Goal: Task Accomplishment & Management: Complete application form

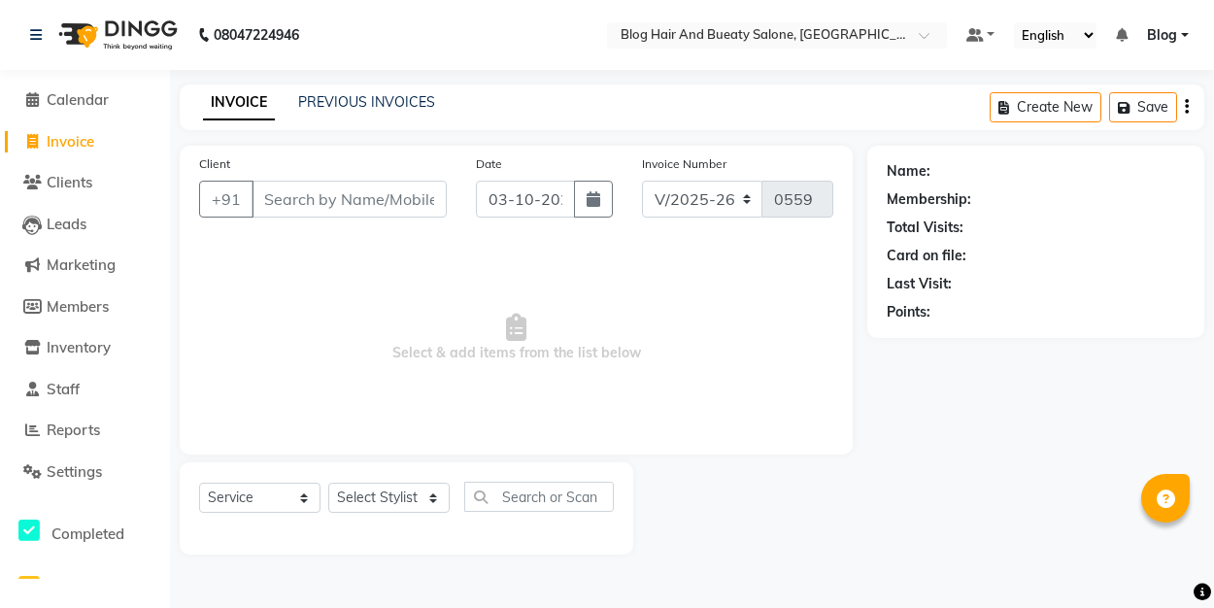
select select "8741"
select select "service"
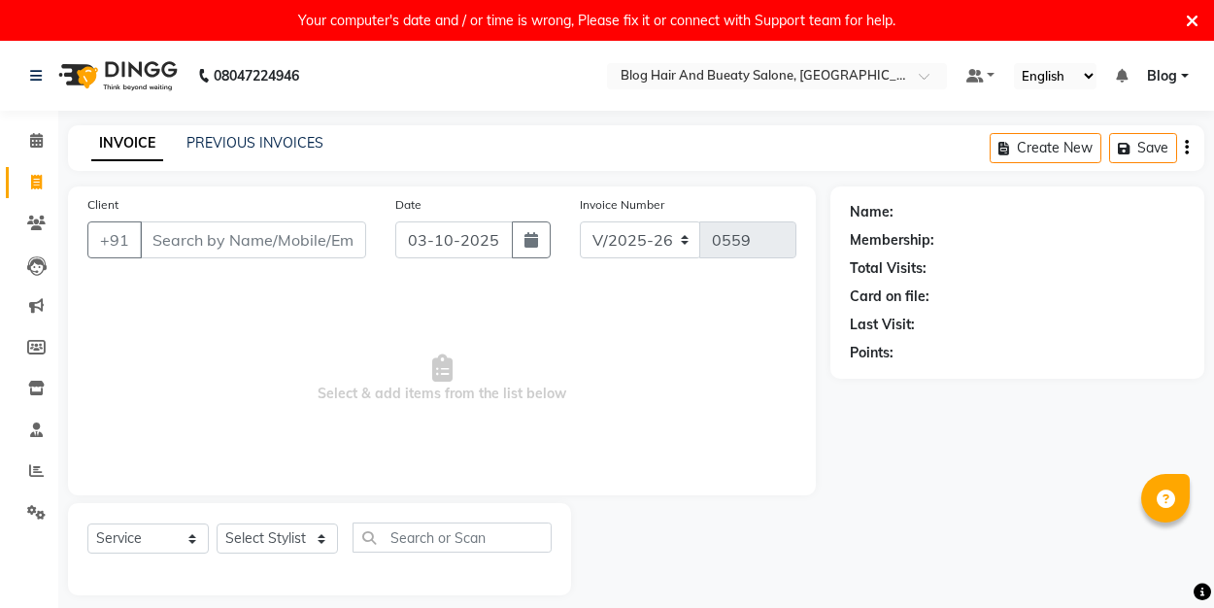
select select "8741"
select select "service"
click at [265, 134] on link "PREVIOUS INVOICES" at bounding box center [254, 142] width 137 height 17
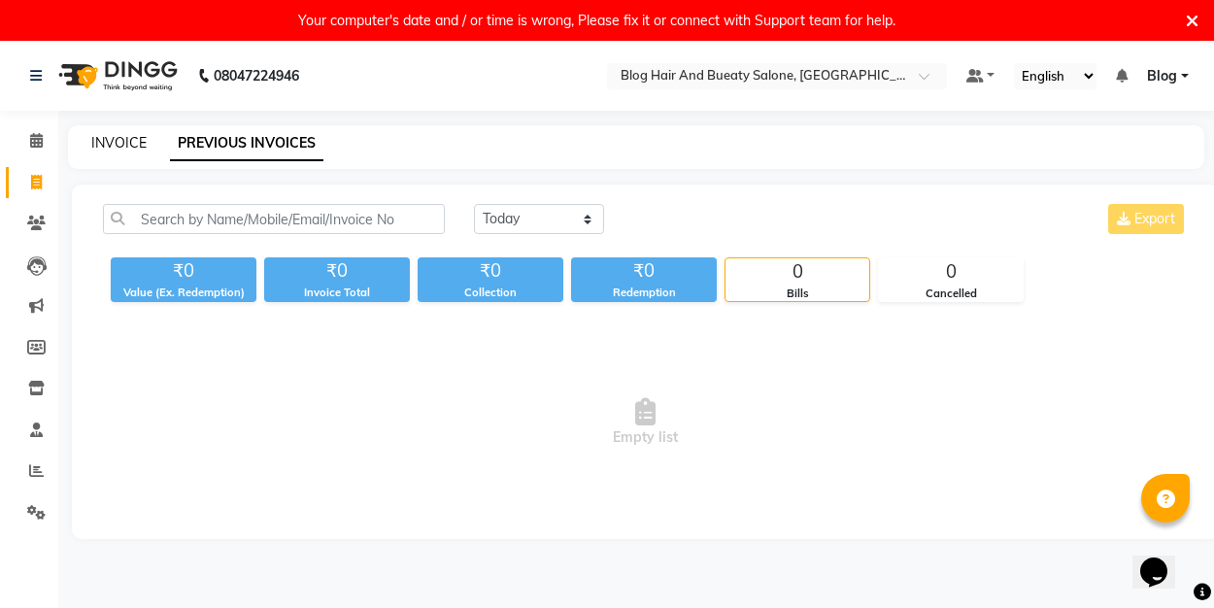
click at [135, 142] on link "INVOICE" at bounding box center [118, 142] width 55 height 17
select select "service"
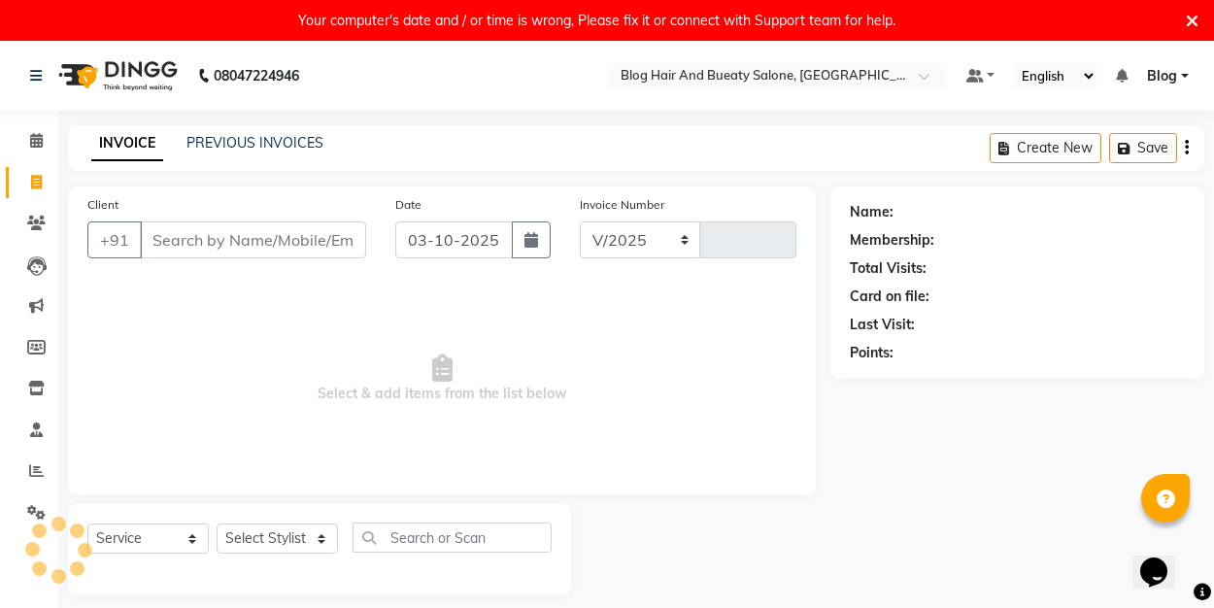
select select "8741"
type input "0559"
click at [1196, 20] on icon at bounding box center [1192, 21] width 13 height 17
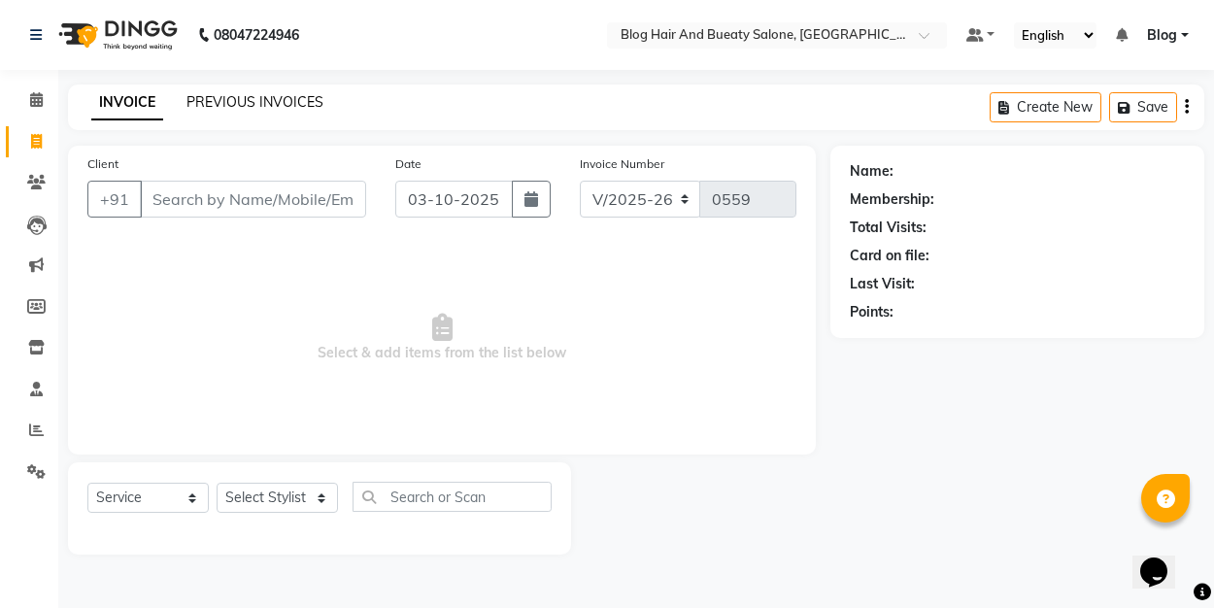
click at [240, 102] on link "PREVIOUS INVOICES" at bounding box center [254, 101] width 137 height 17
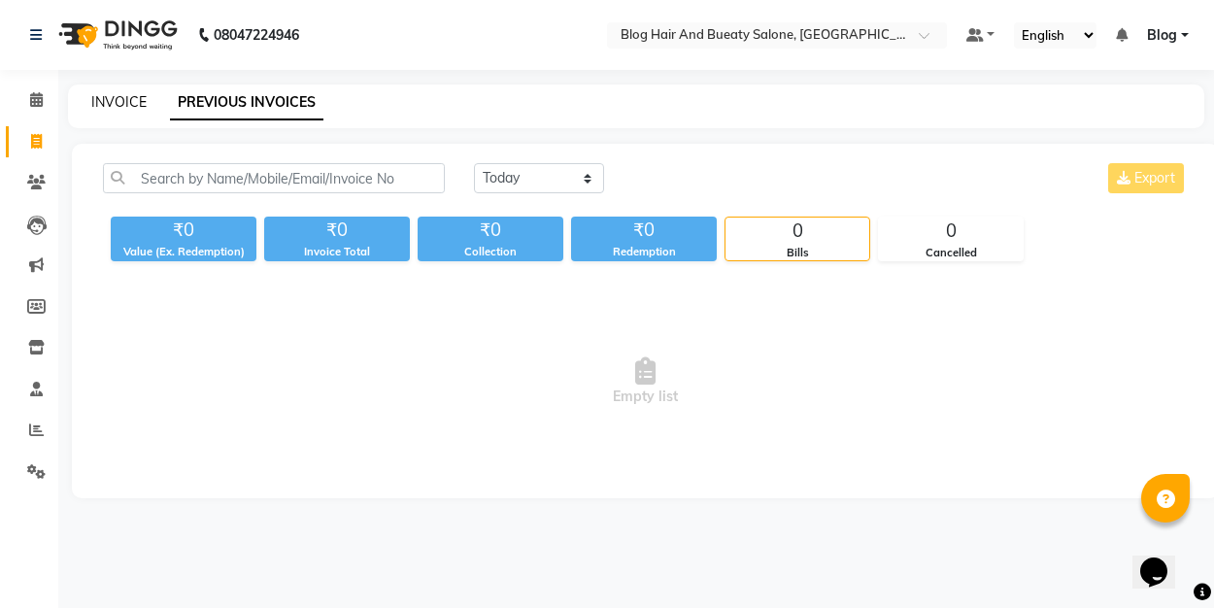
click at [115, 101] on link "INVOICE" at bounding box center [118, 101] width 55 height 17
select select "service"
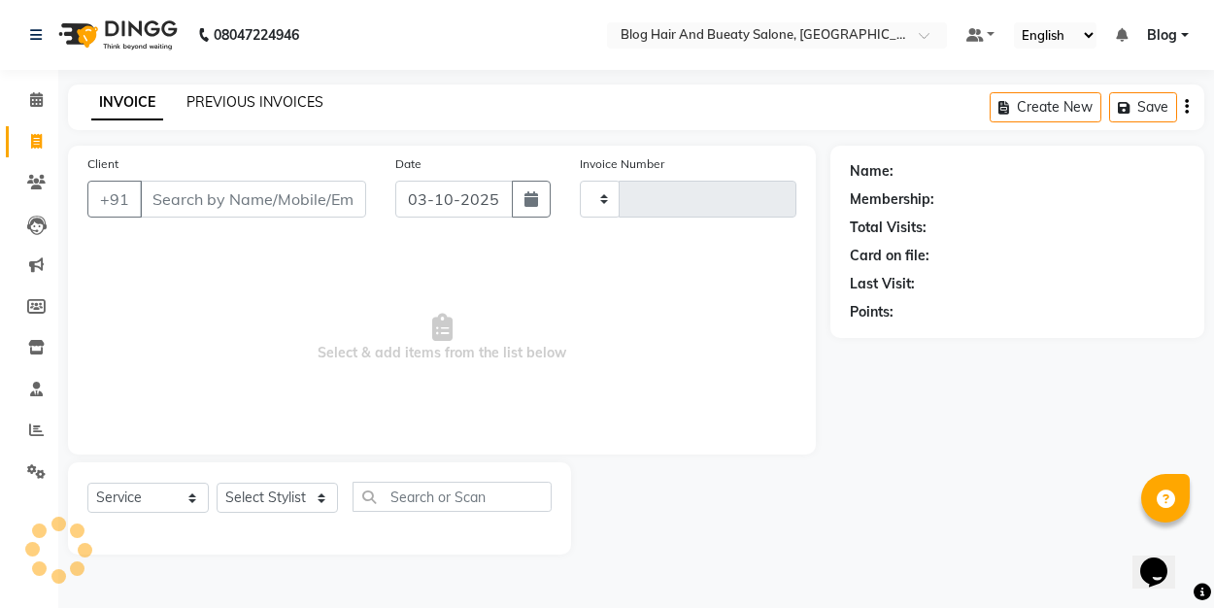
type input "0559"
select select "8741"
click at [221, 103] on link "PREVIOUS INVOICES" at bounding box center [254, 101] width 137 height 17
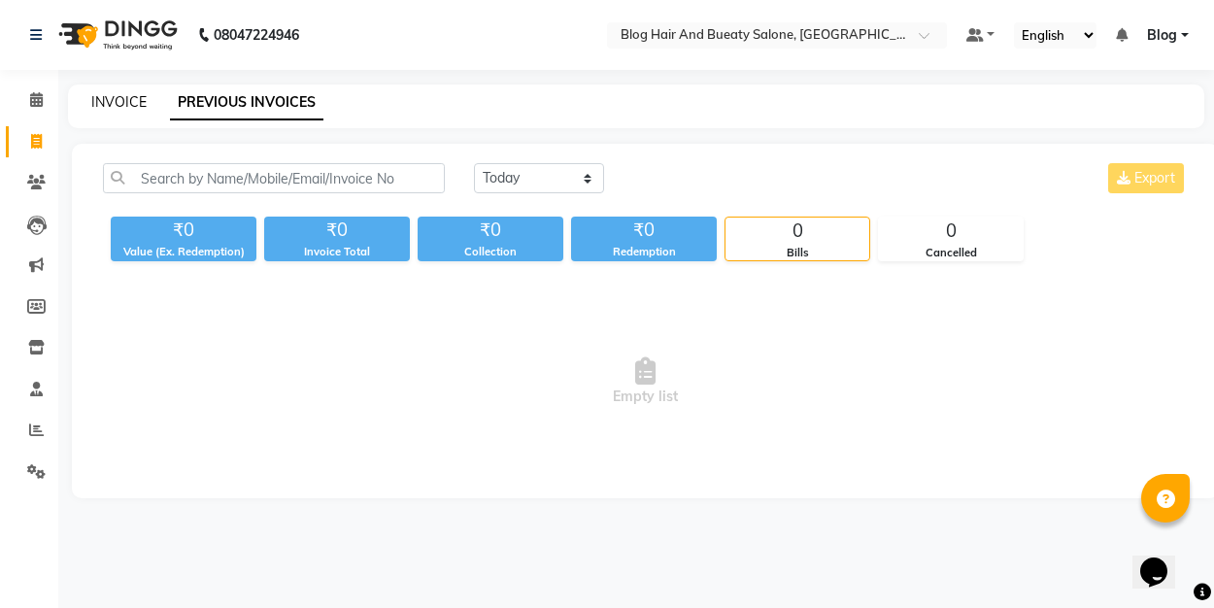
click at [141, 103] on link "INVOICE" at bounding box center [118, 101] width 55 height 17
select select "8741"
select select "service"
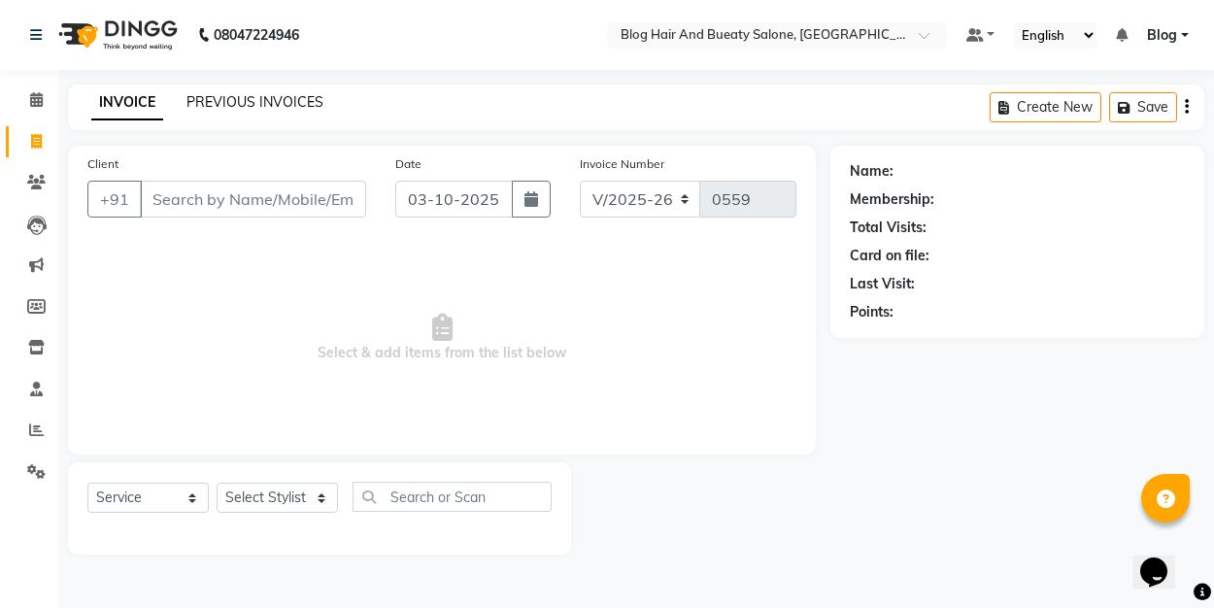
click at [259, 100] on link "PREVIOUS INVOICES" at bounding box center [254, 101] width 137 height 17
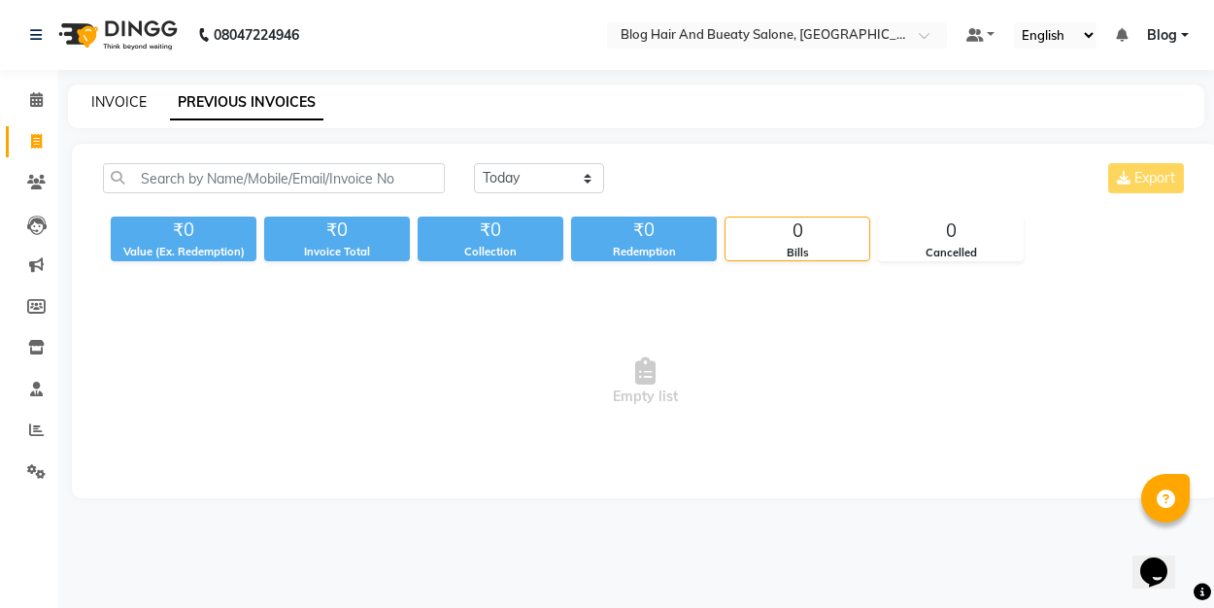
click at [131, 100] on link "INVOICE" at bounding box center [118, 101] width 55 height 17
select select "8741"
select select "service"
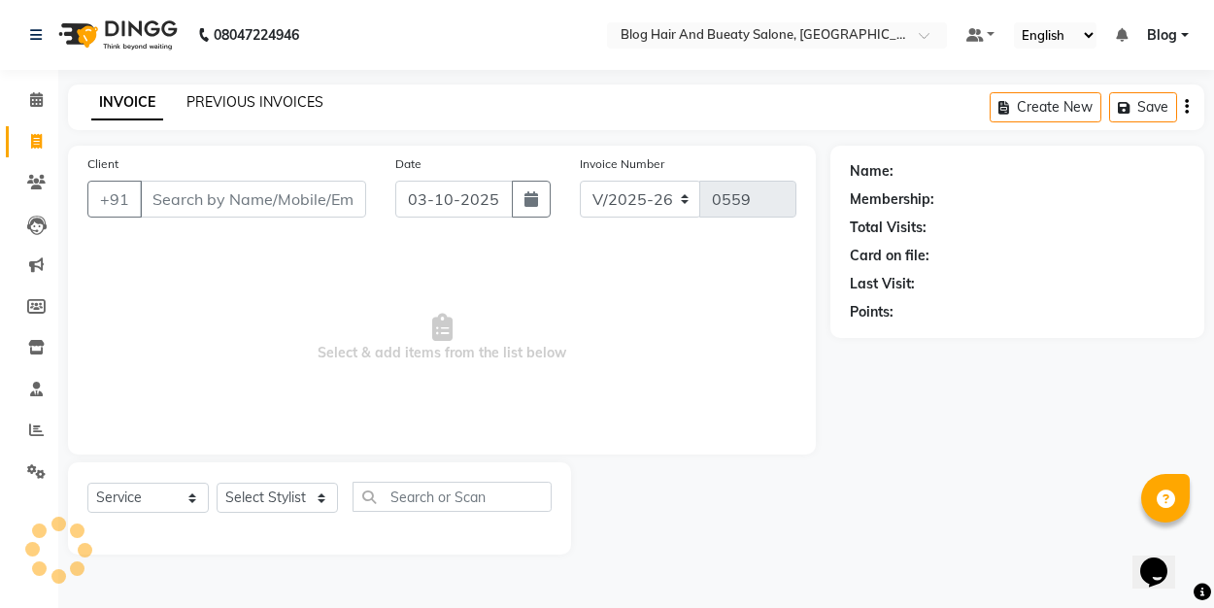
click at [230, 102] on link "PREVIOUS INVOICES" at bounding box center [254, 101] width 137 height 17
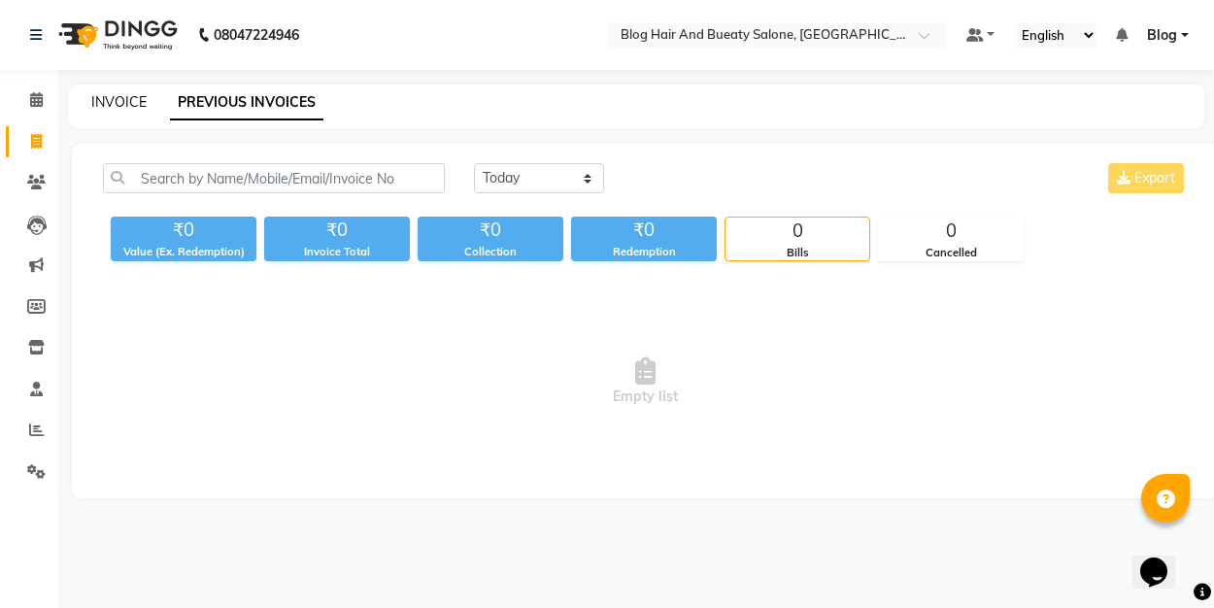
click at [122, 94] on link "INVOICE" at bounding box center [118, 101] width 55 height 17
select select "8741"
select select "service"
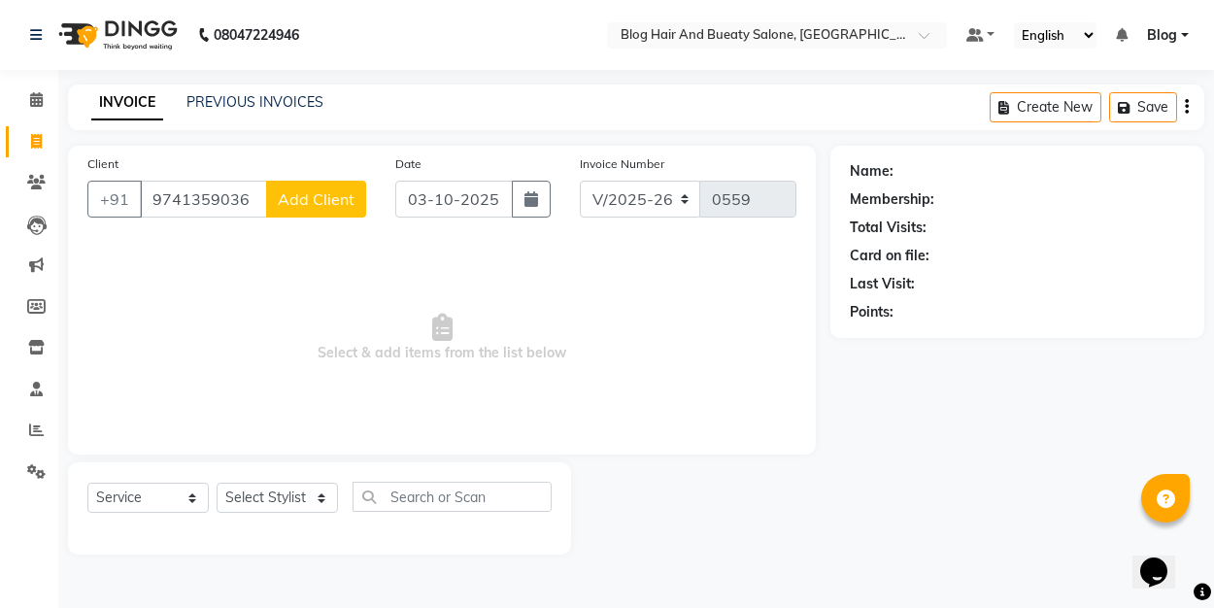
type input "9741359036"
click at [321, 201] on span "Add Client" at bounding box center [316, 198] width 77 height 19
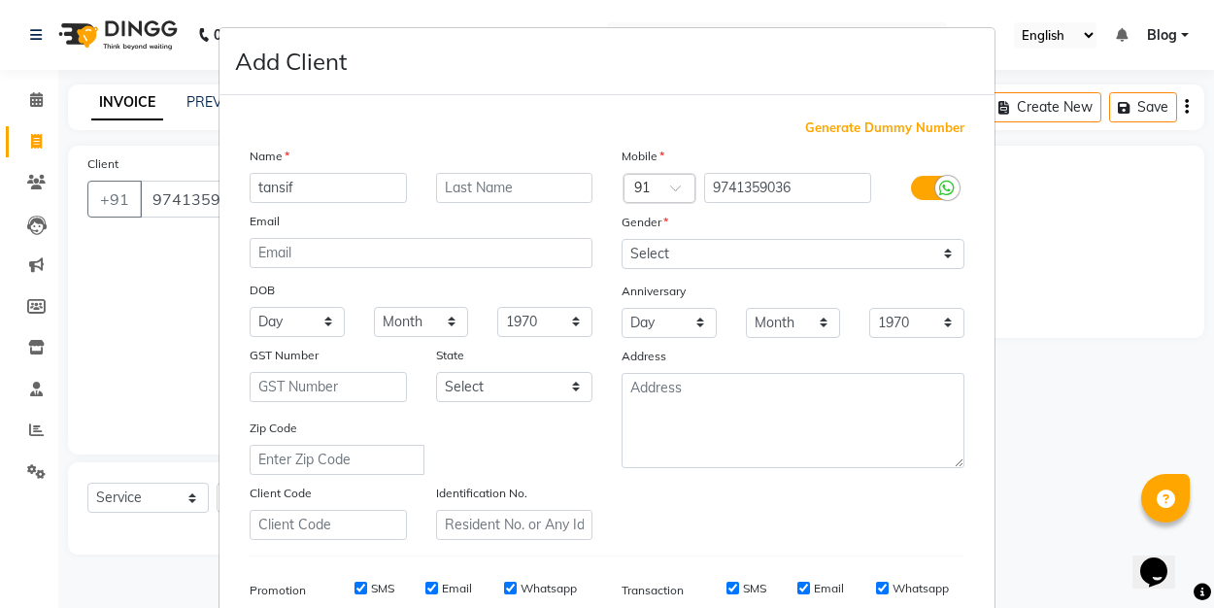
type input "tansif"
select select "male"
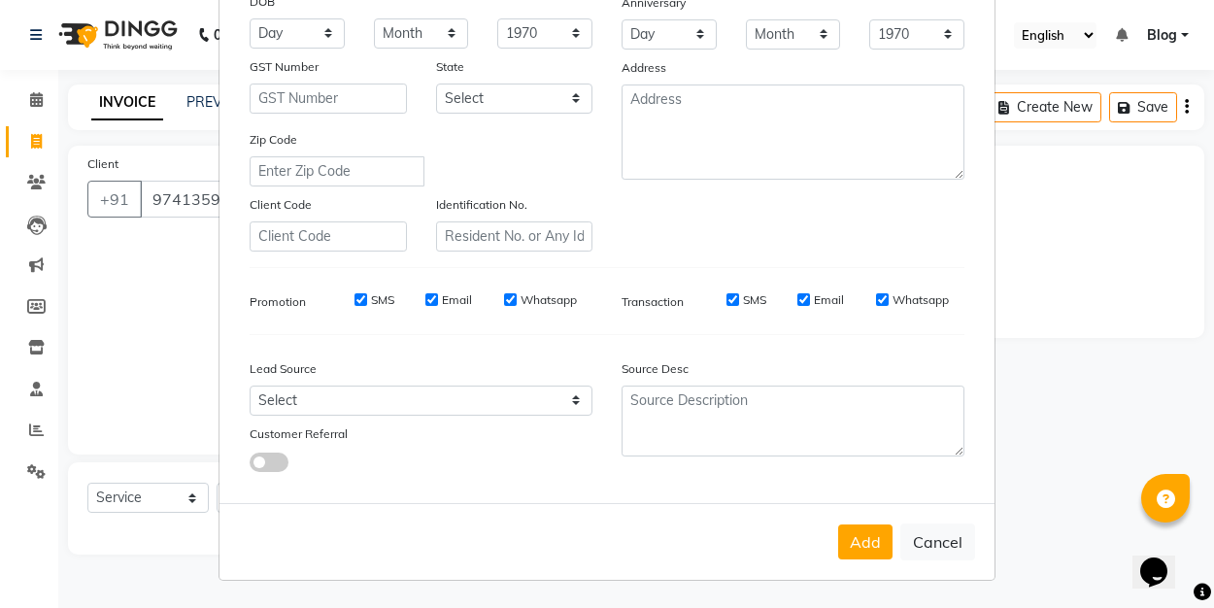
scroll to position [287, 0]
click at [857, 537] on button "Add" at bounding box center [865, 542] width 54 height 35
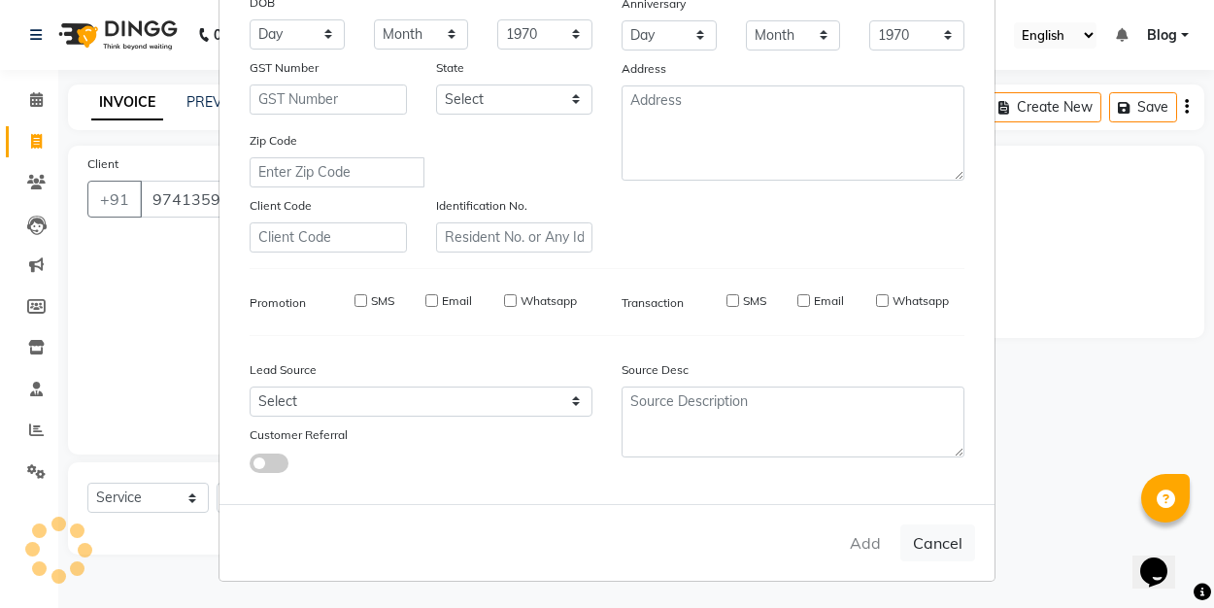
select select
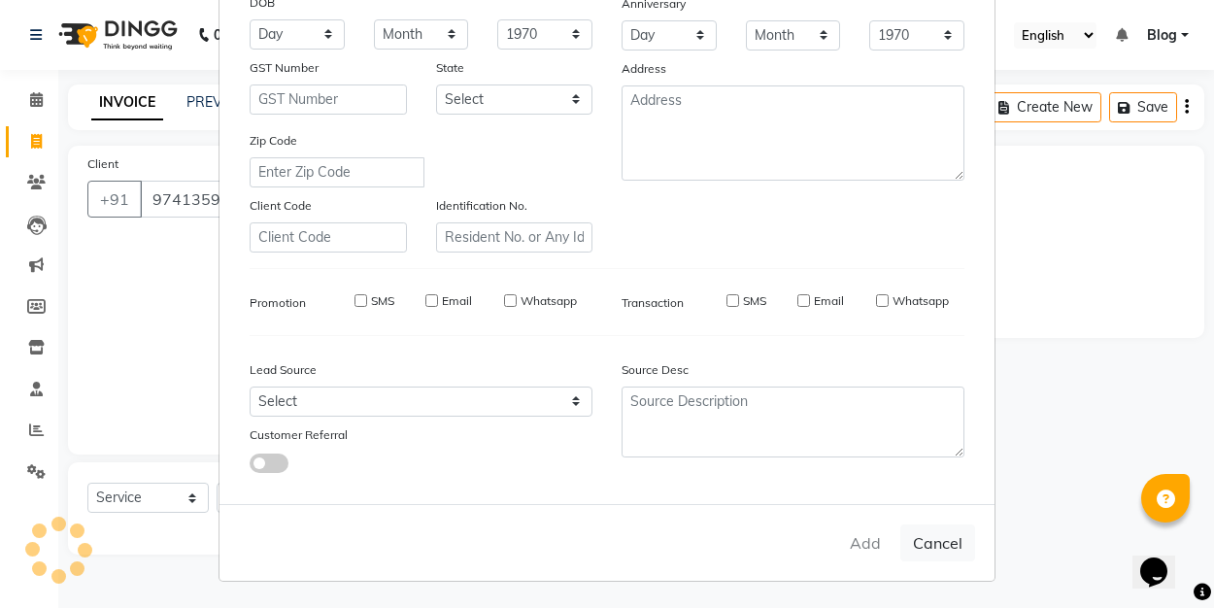
select select
checkbox input "false"
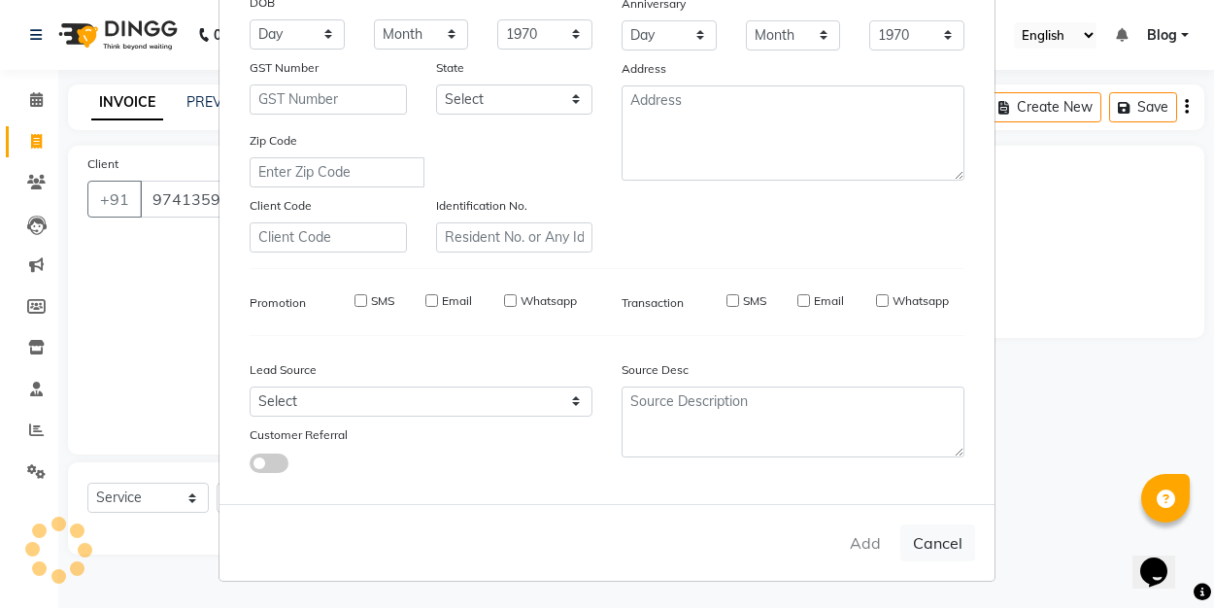
checkbox input "false"
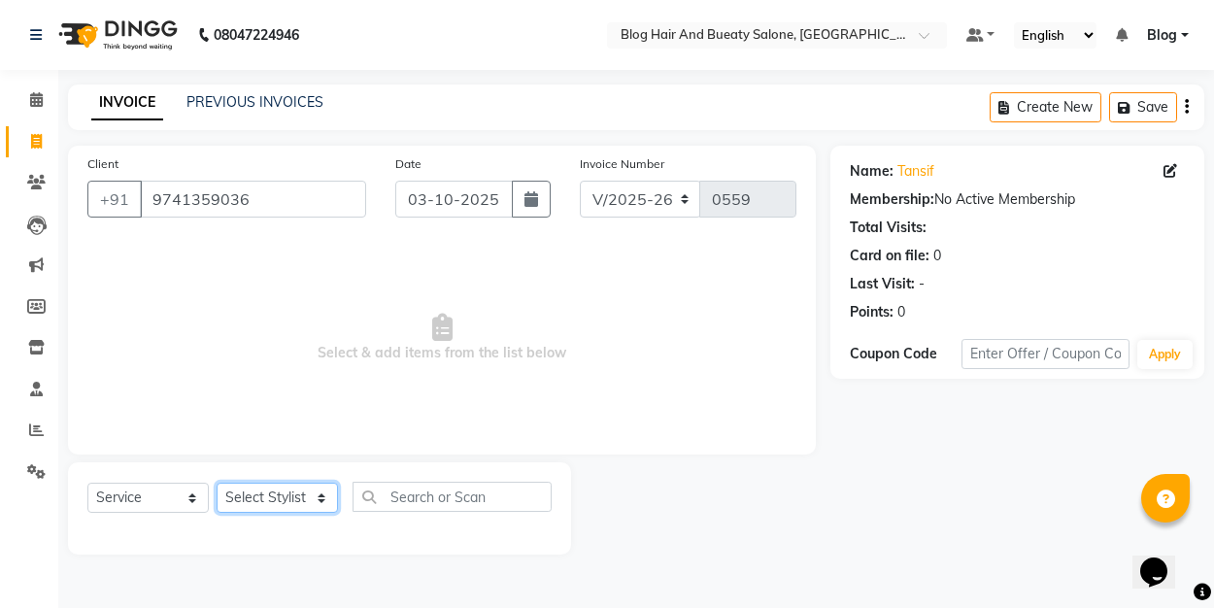
select select "89036"
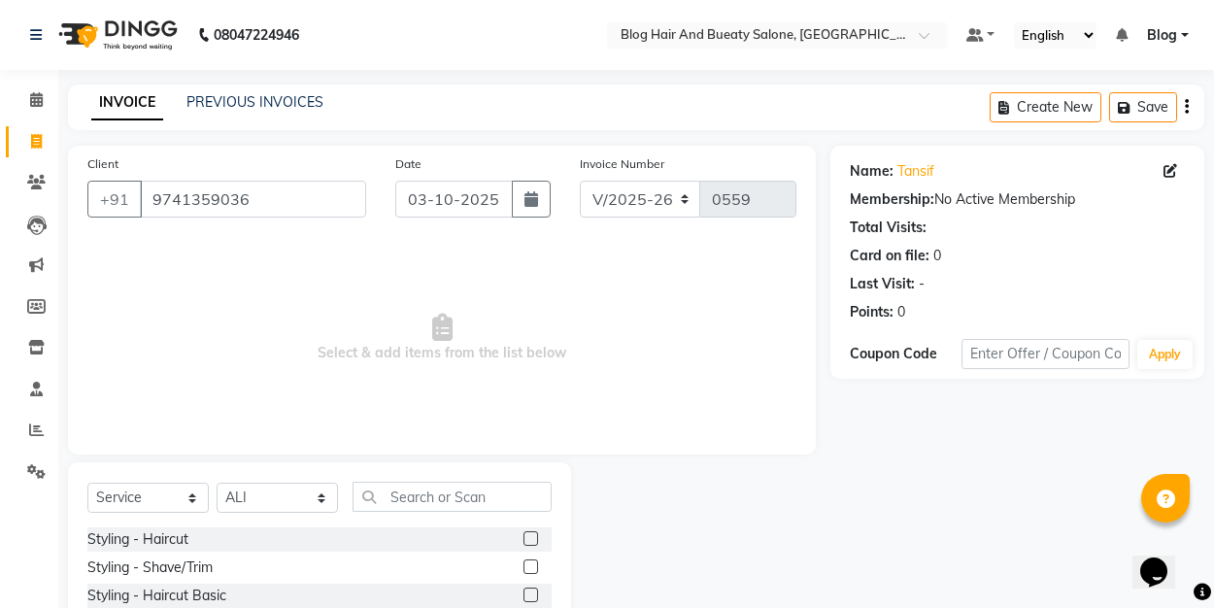
click at [533, 536] on label at bounding box center [530, 538] width 15 height 15
click at [533, 536] on input "checkbox" at bounding box center [529, 539] width 13 height 13
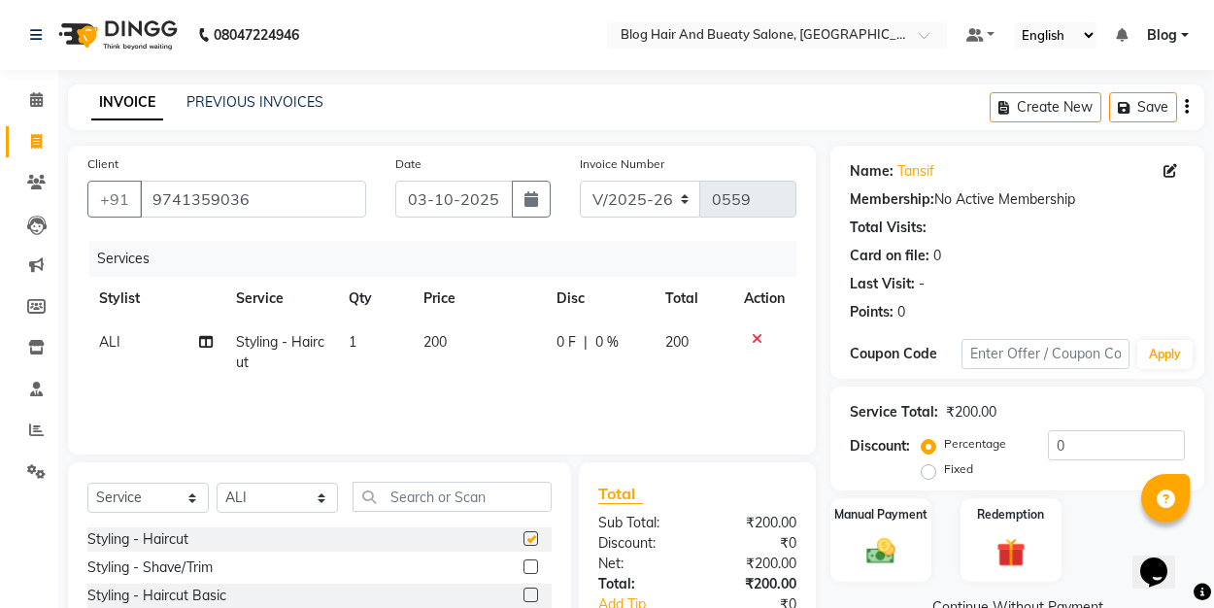
checkbox input "false"
click at [944, 474] on label "Fixed" at bounding box center [958, 468] width 29 height 17
click at [929, 474] on input "Fixed" at bounding box center [933, 469] width 14 height 14
radio input "true"
click at [1064, 454] on input "0" at bounding box center [1116, 445] width 137 height 30
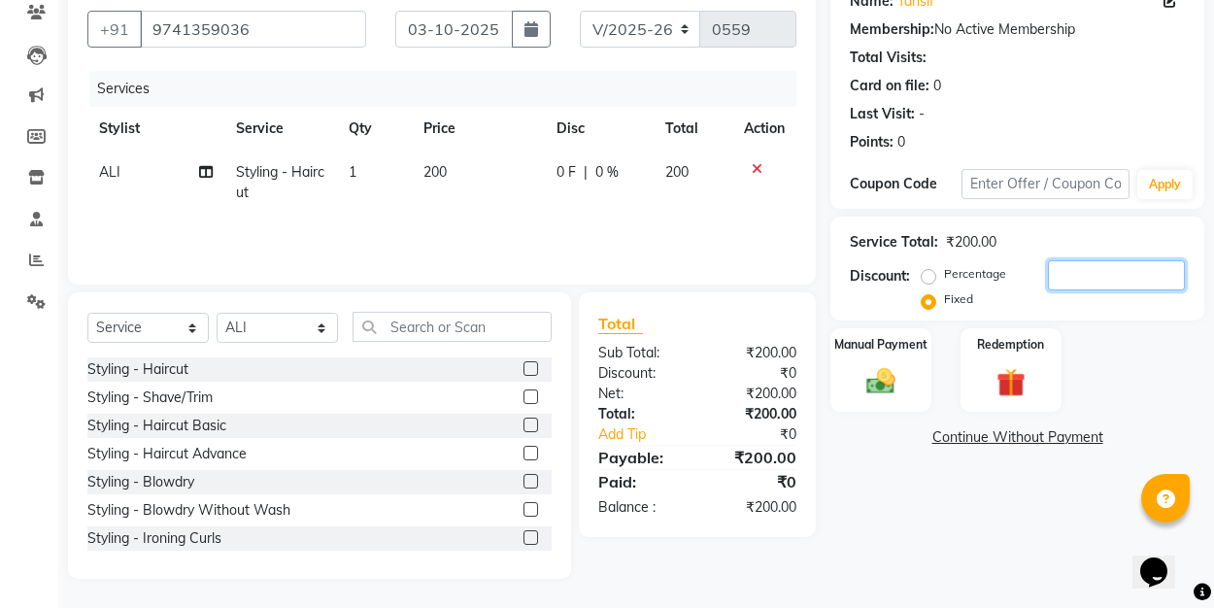
scroll to position [170, 0]
click at [532, 400] on label at bounding box center [530, 396] width 15 height 15
click at [532, 400] on input "checkbox" at bounding box center [529, 397] width 13 height 13
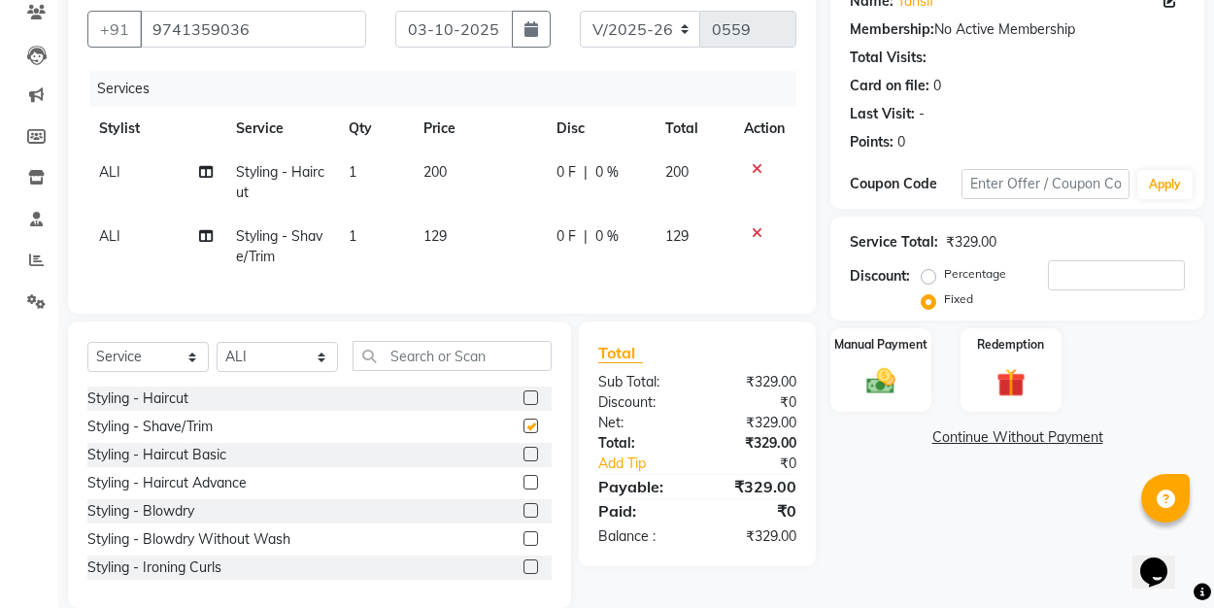
checkbox input "false"
click at [767, 457] on div "₹0" at bounding box center [764, 464] width 94 height 20
click at [765, 447] on div "₹329.00" at bounding box center [754, 443] width 114 height 20
click at [763, 484] on div "₹329.00" at bounding box center [754, 486] width 114 height 23
click at [1066, 277] on input "number" at bounding box center [1116, 275] width 137 height 30
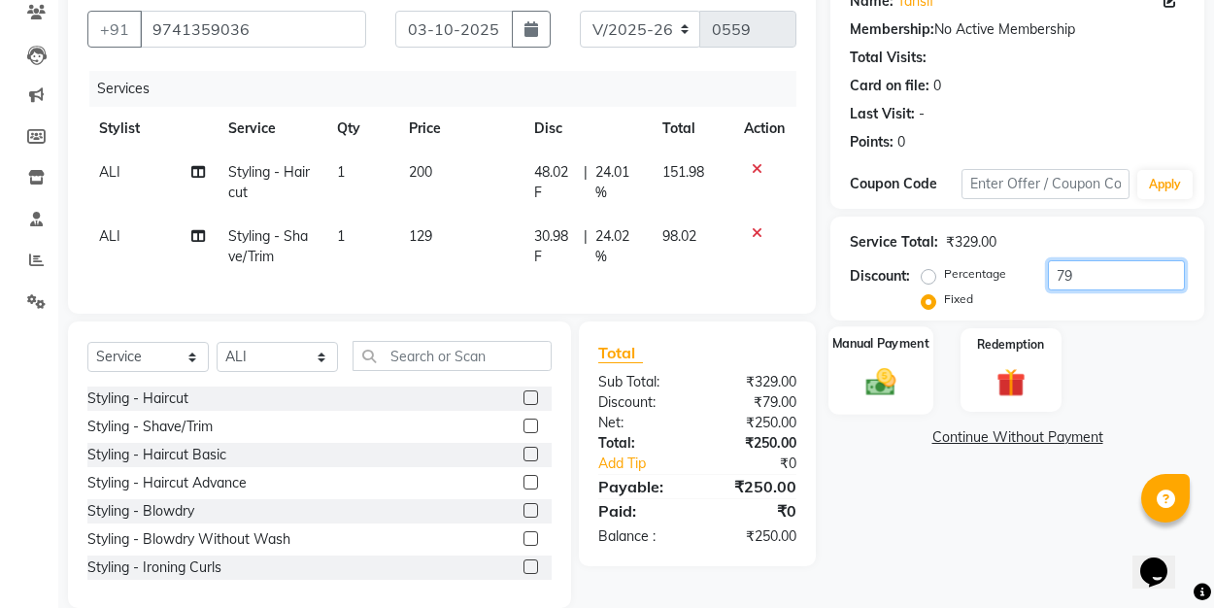
type input "79"
click at [835, 396] on div "Manual Payment" at bounding box center [880, 369] width 105 height 87
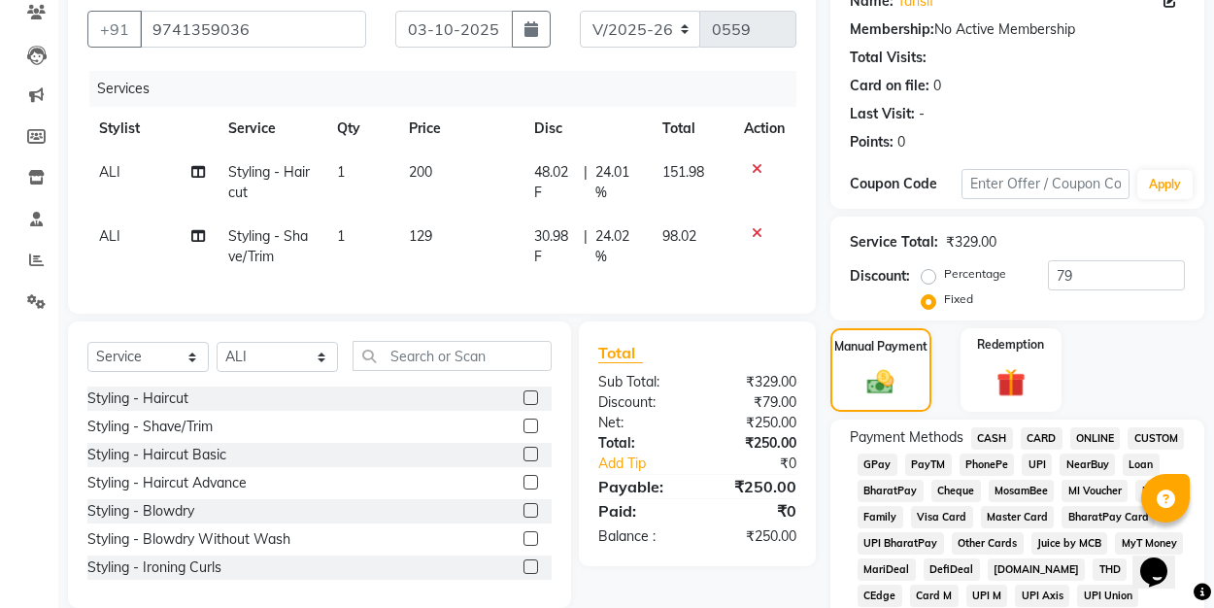
click at [1037, 464] on span "UPI" at bounding box center [1037, 465] width 30 height 22
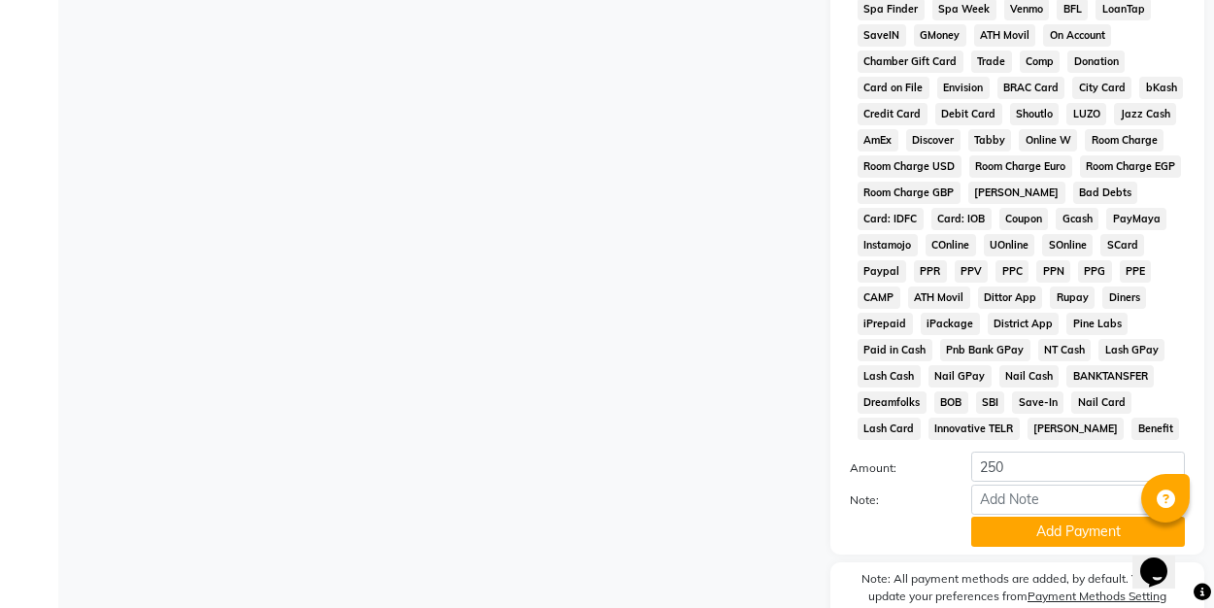
scroll to position [918, 0]
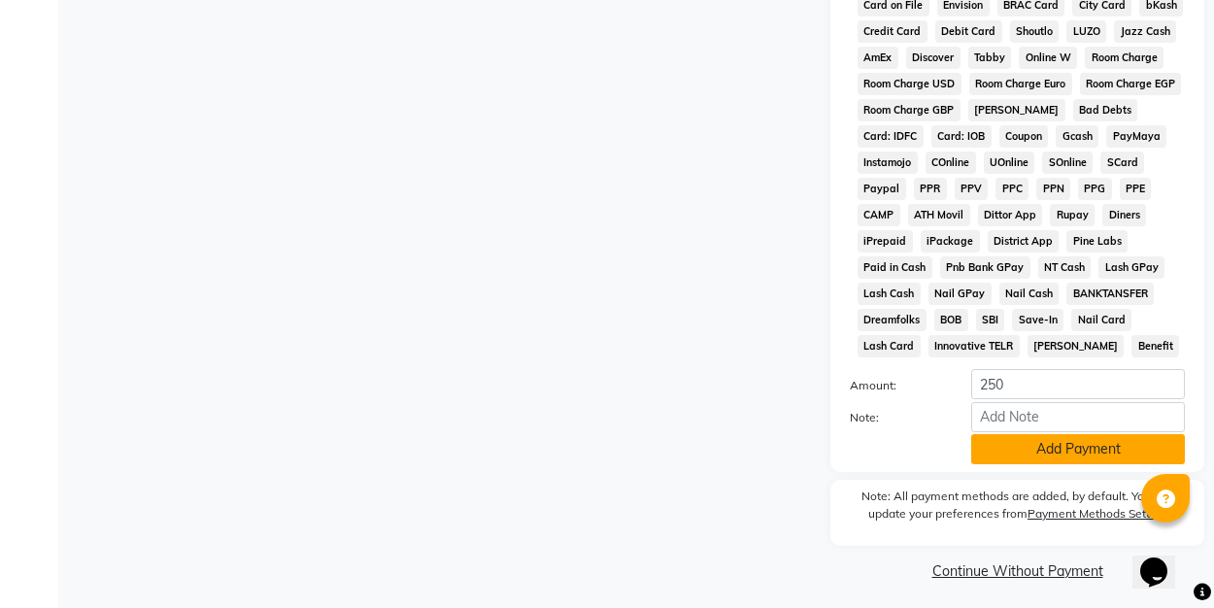
click at [1031, 453] on button "Add Payment" at bounding box center [1078, 449] width 214 height 30
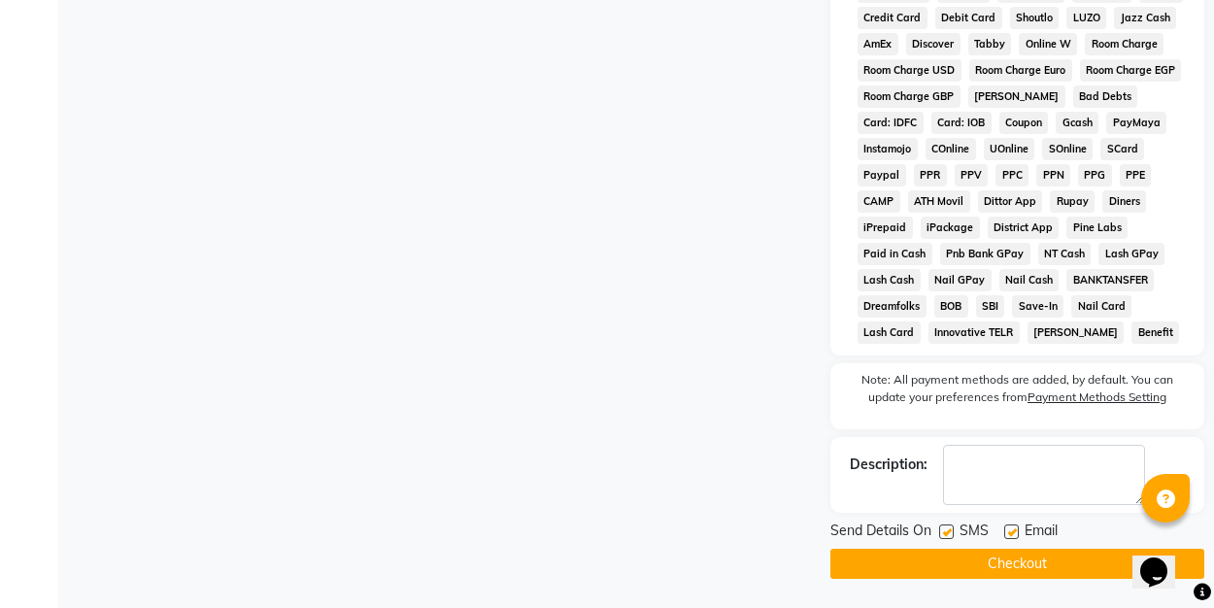
scroll to position [931, 0]
click at [1011, 526] on label at bounding box center [1011, 531] width 15 height 15
click at [1011, 526] on input "checkbox" at bounding box center [1010, 532] width 13 height 13
checkbox input "false"
click at [1005, 561] on button "Checkout" at bounding box center [1017, 564] width 374 height 30
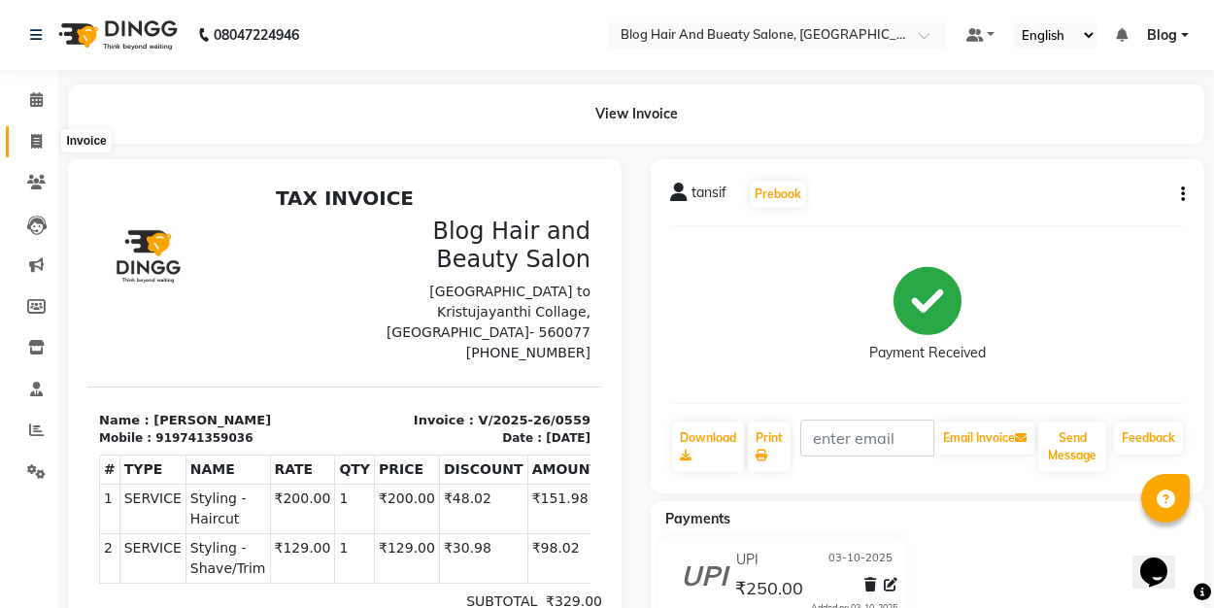
click at [39, 141] on icon at bounding box center [36, 141] width 11 height 15
select select "service"
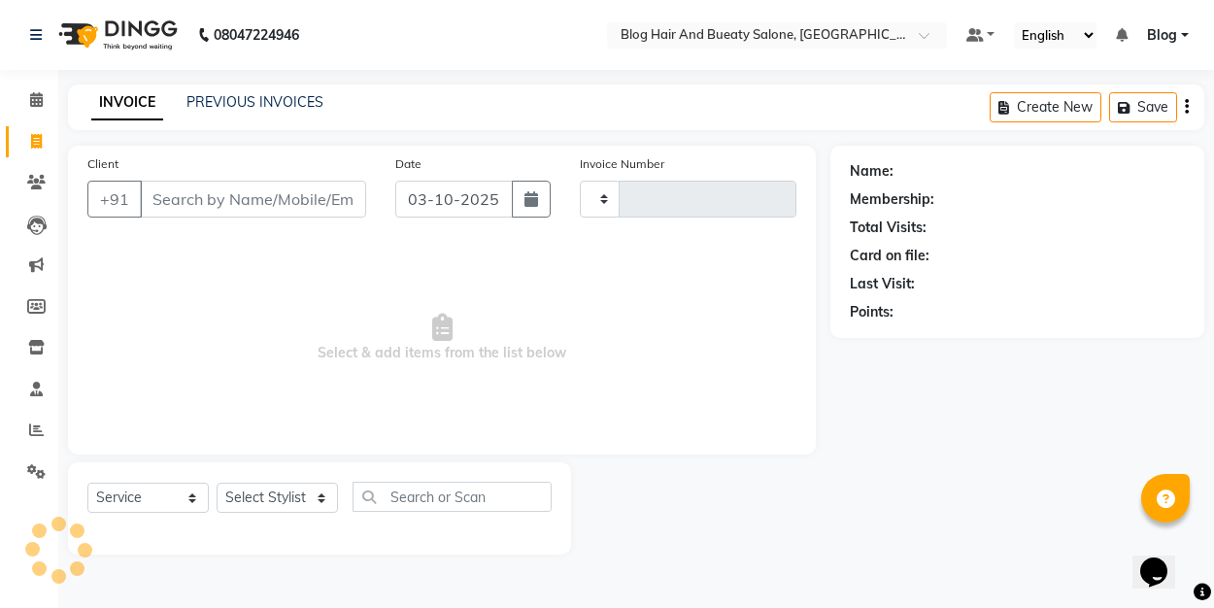
type input "0560"
select select "8741"
click at [208, 106] on link "PREVIOUS INVOICES" at bounding box center [254, 101] width 137 height 17
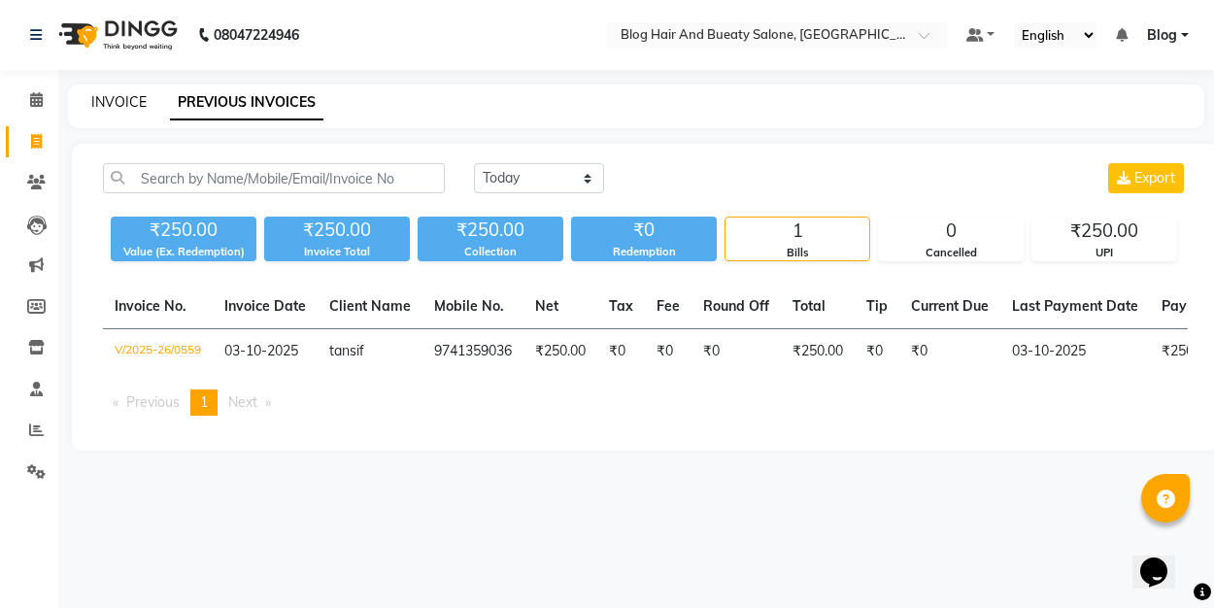
click at [138, 104] on link "INVOICE" at bounding box center [118, 101] width 55 height 17
select select "8741"
select select "service"
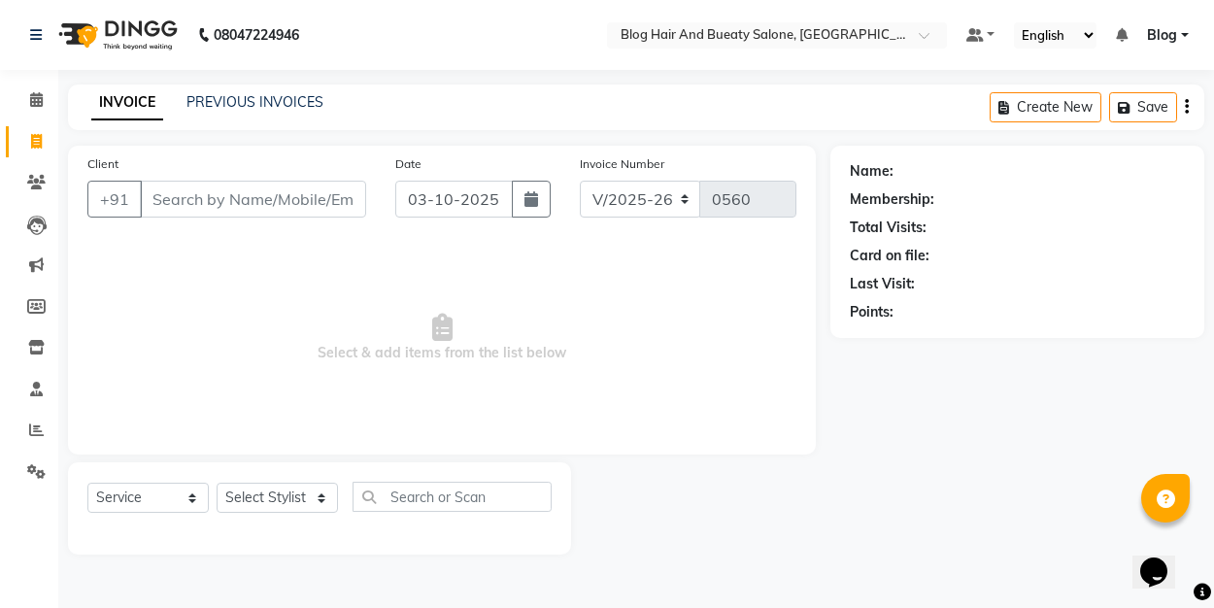
click at [254, 211] on input "Client" at bounding box center [253, 199] width 226 height 37
type input "8073399691"
click at [314, 205] on span "Add Client" at bounding box center [316, 198] width 77 height 19
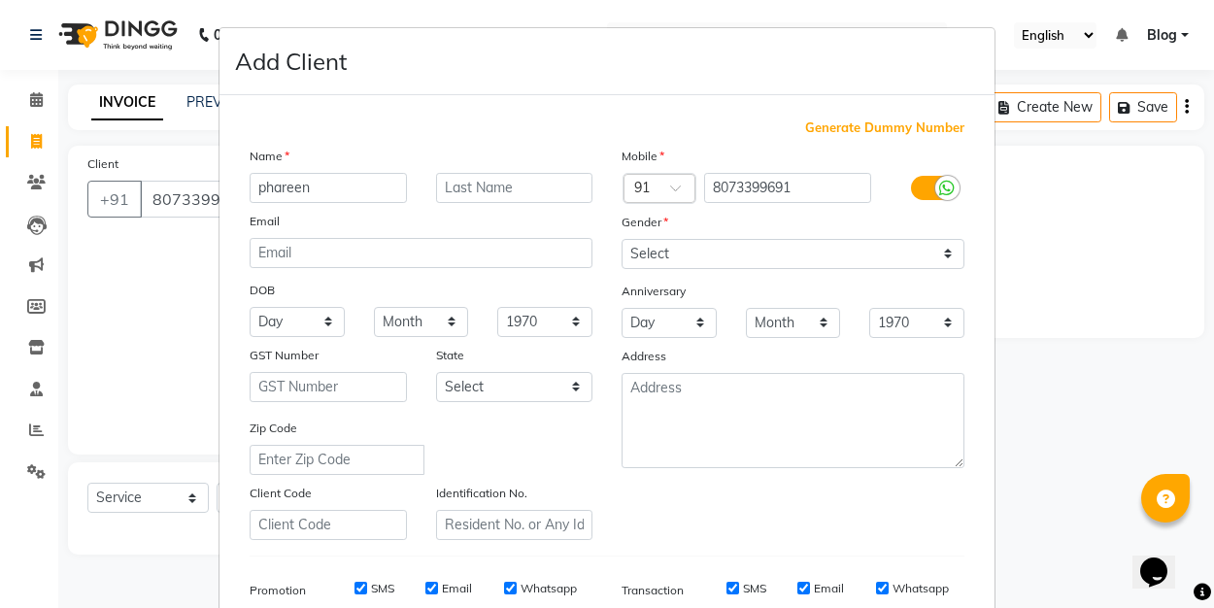
click at [267, 189] on input "phareen" at bounding box center [328, 188] width 157 height 30
click at [331, 191] on input "thareen" at bounding box center [328, 188] width 157 height 30
type input "thareen"
select select "female"
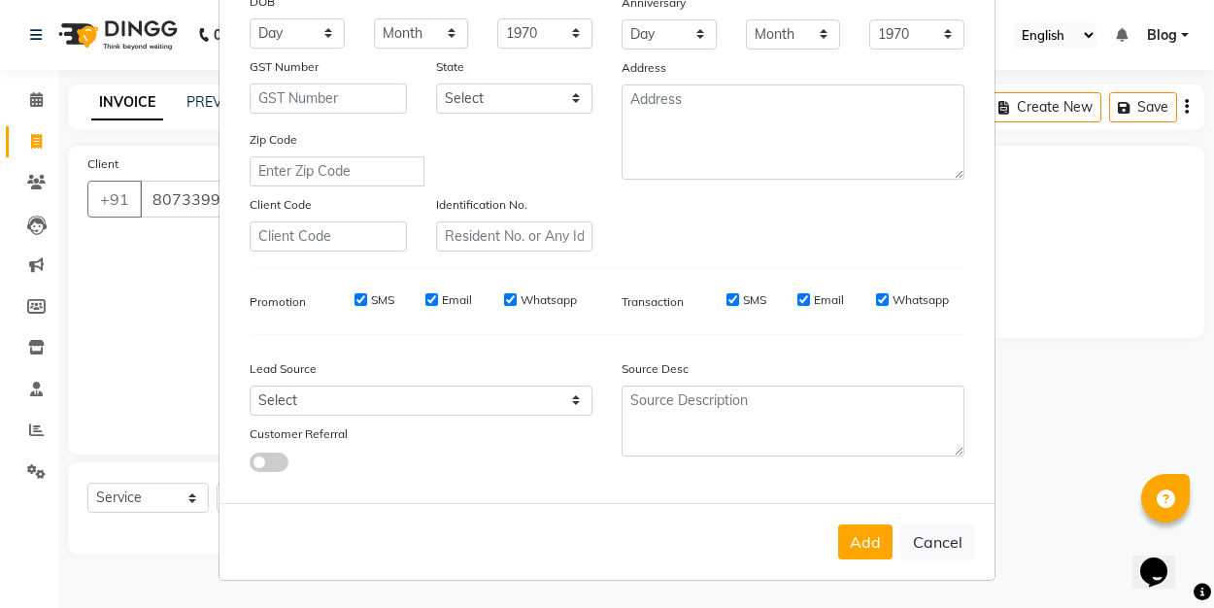
scroll to position [287, 0]
click at [873, 550] on button "Add" at bounding box center [865, 542] width 54 height 35
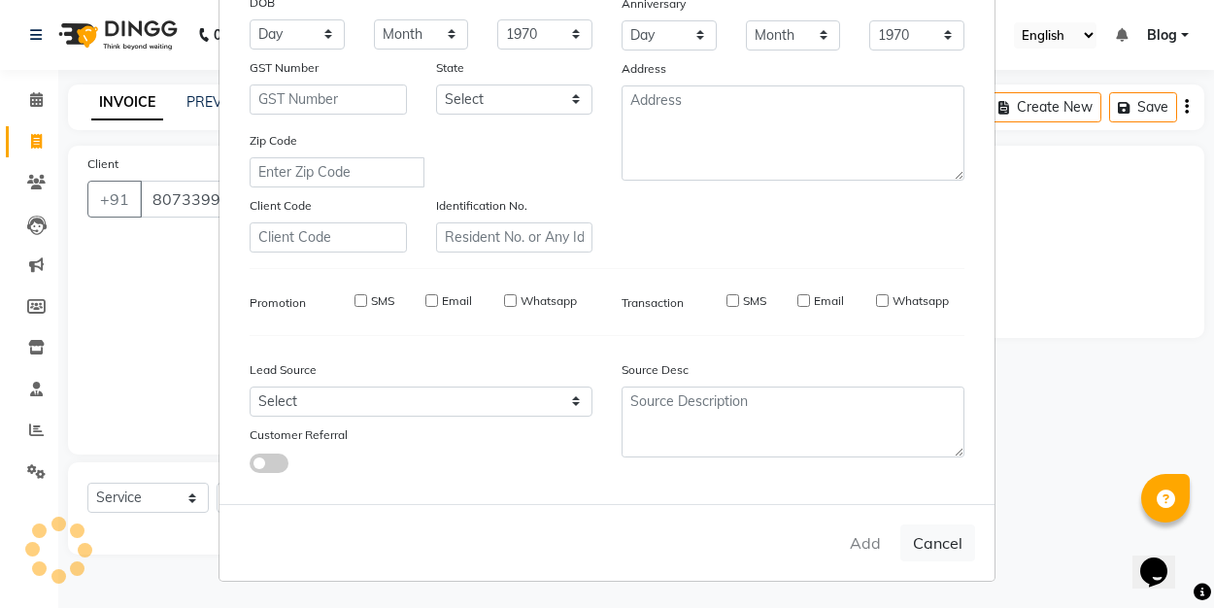
select select
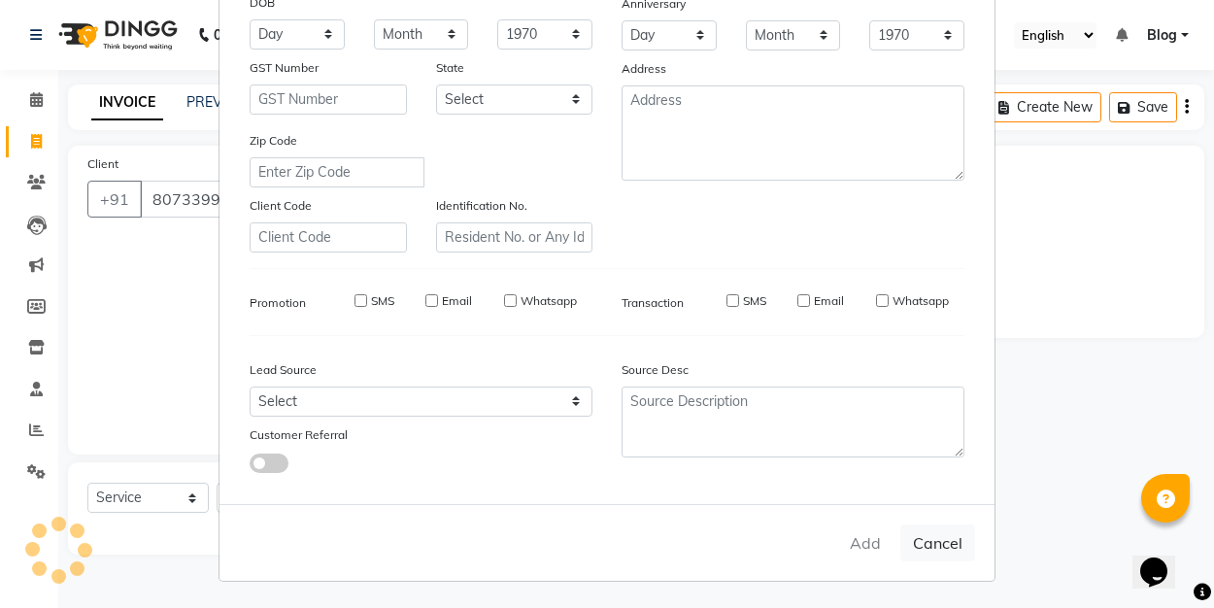
select select
checkbox input "false"
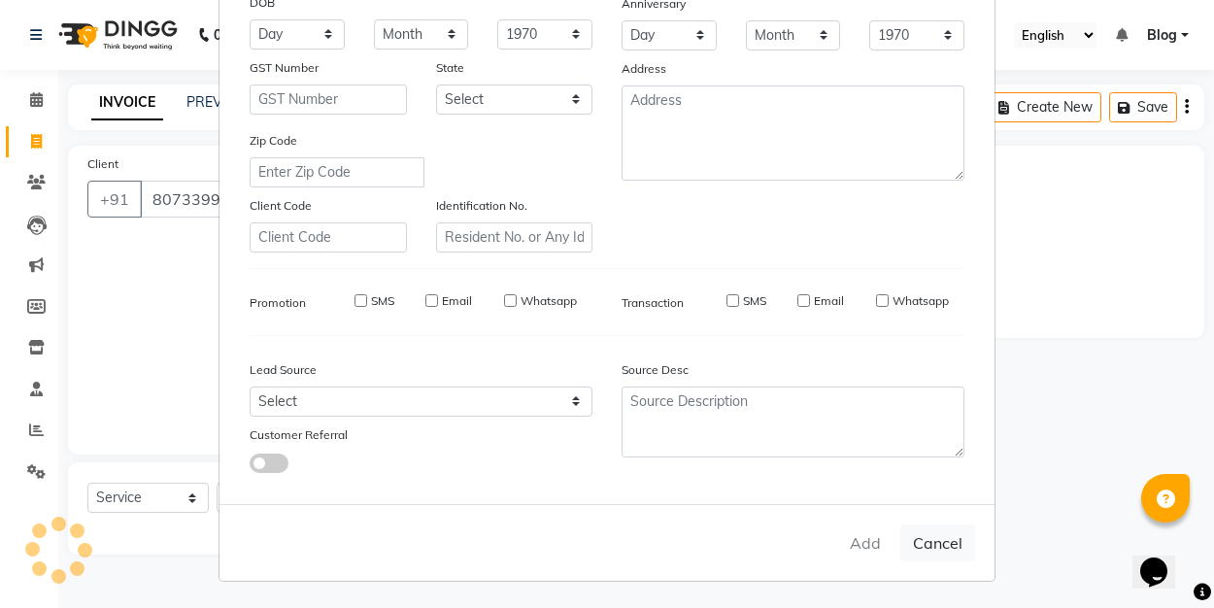
checkbox input "false"
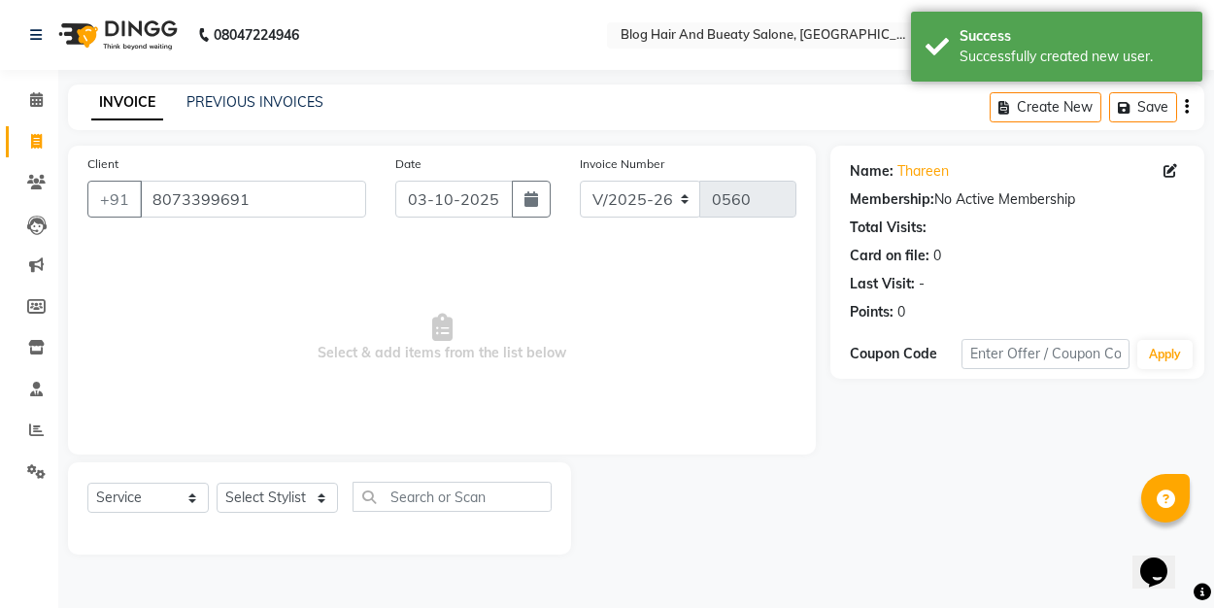
scroll to position [0, 0]
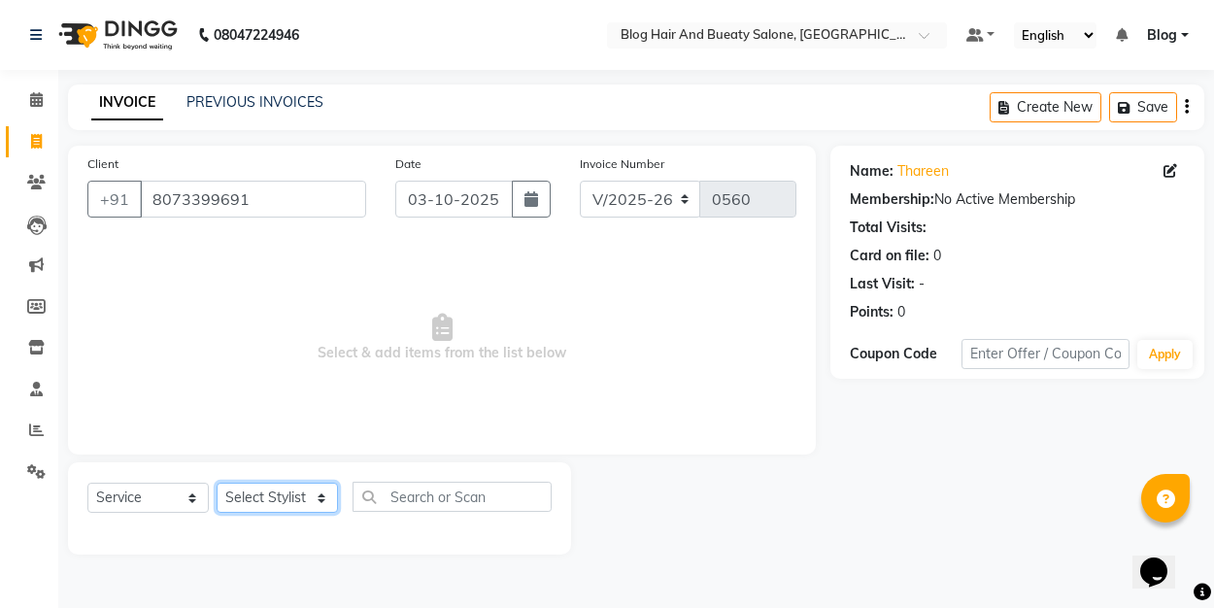
select select "91876"
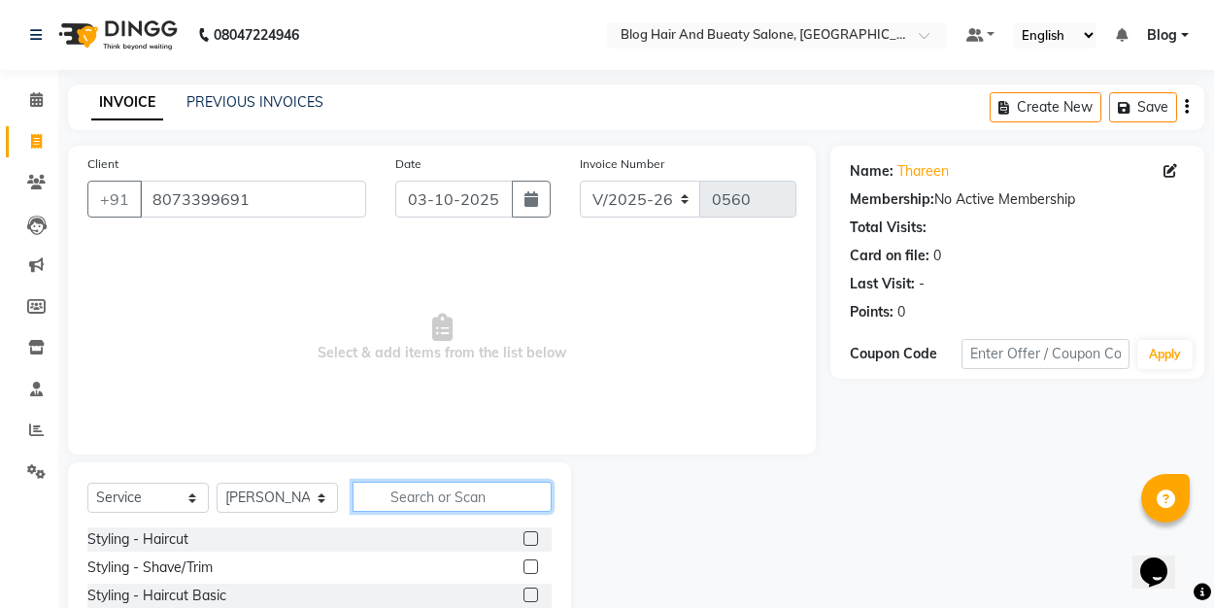
click at [507, 499] on input "text" at bounding box center [452, 497] width 199 height 30
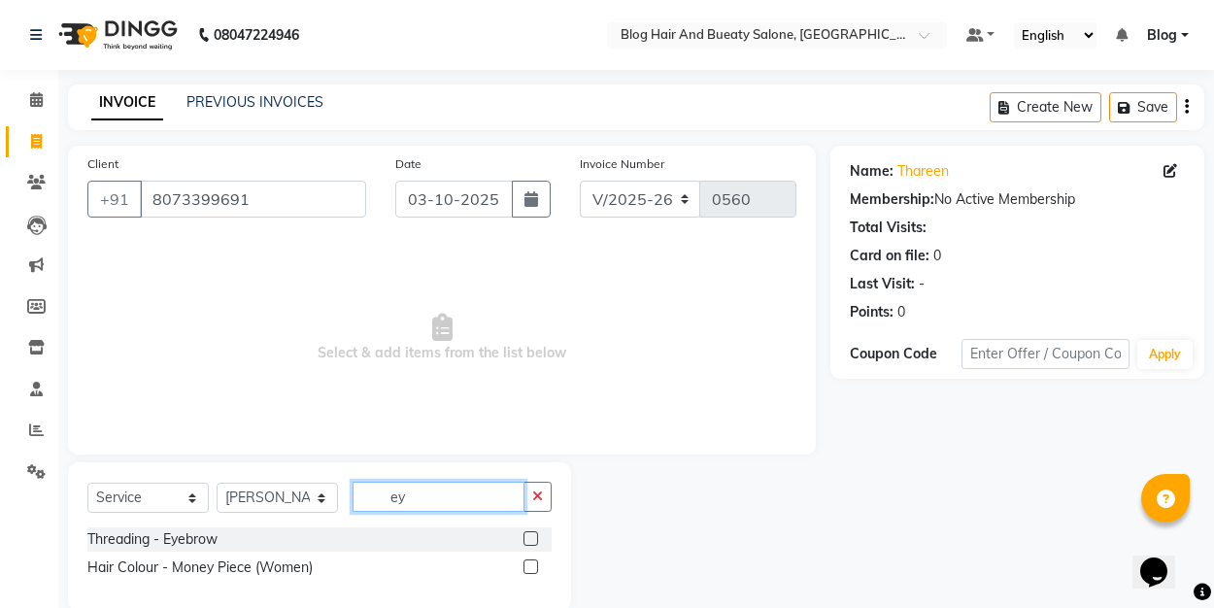
type input "ey"
click at [532, 540] on label at bounding box center [530, 538] width 15 height 15
click at [532, 540] on input "checkbox" at bounding box center [529, 539] width 13 height 13
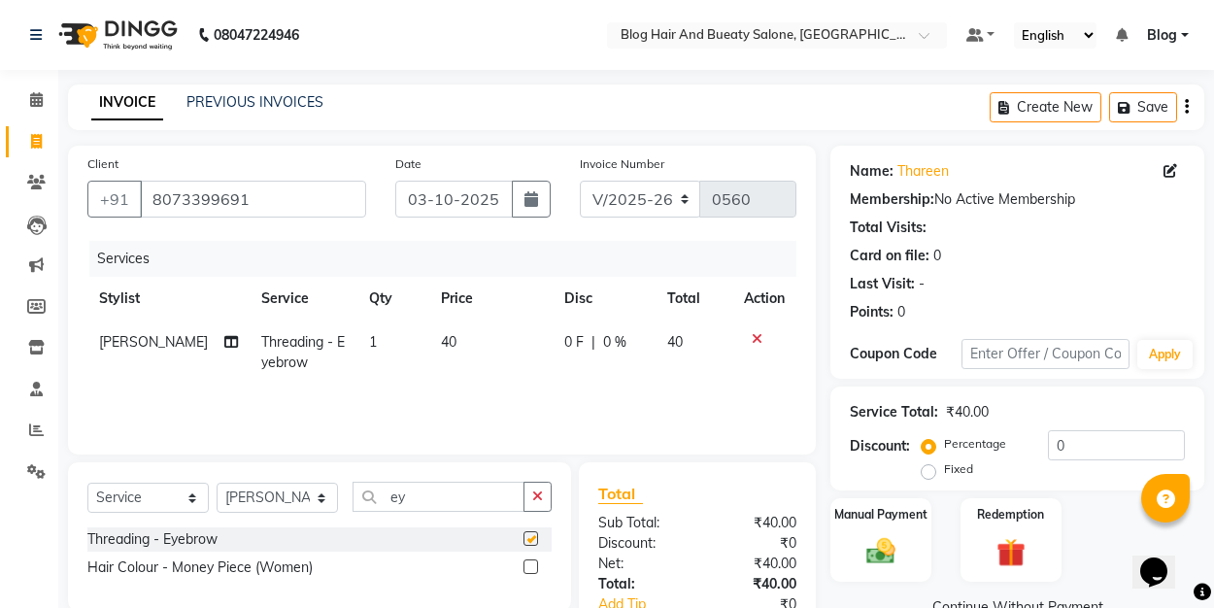
checkbox input "false"
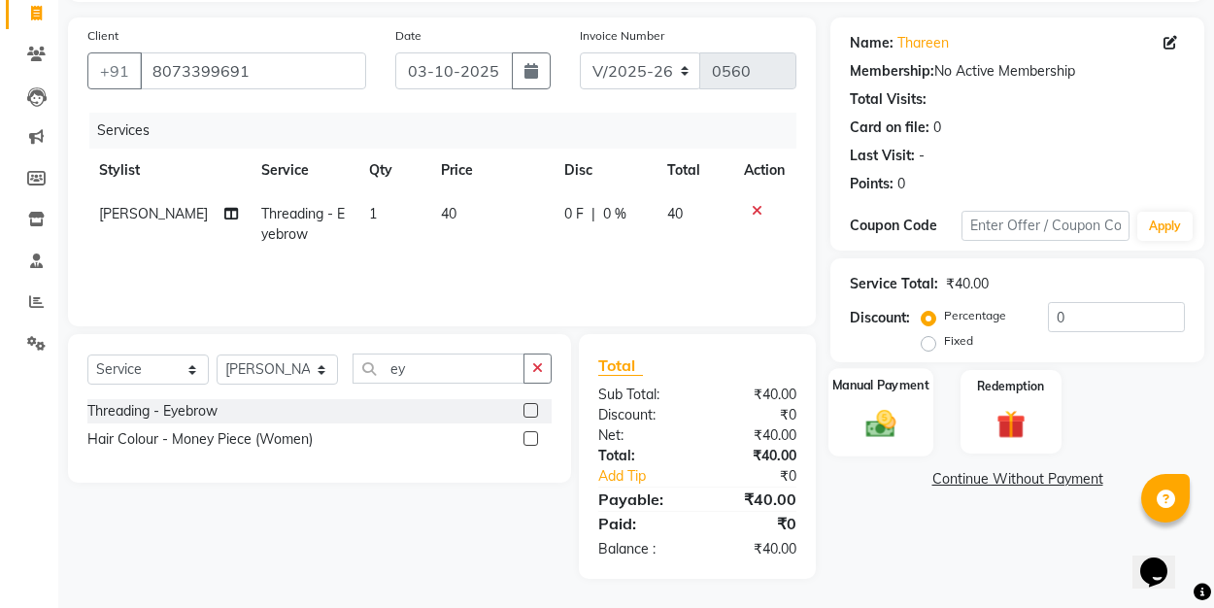
scroll to position [128, 0]
click at [872, 436] on img at bounding box center [881, 423] width 49 height 34
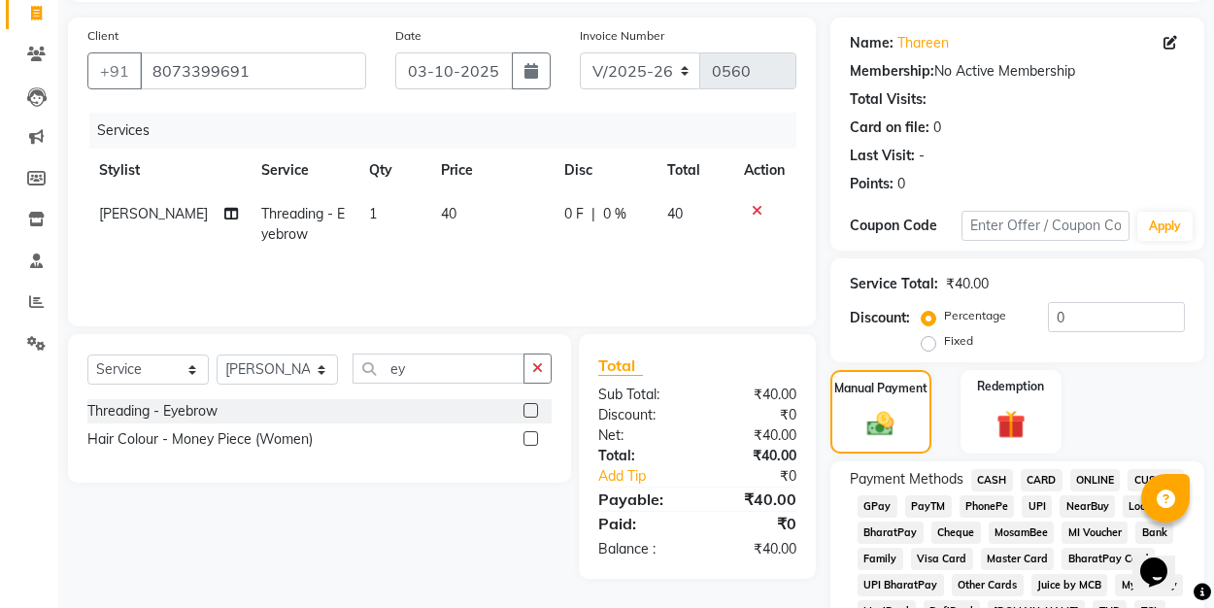
click at [1027, 507] on span "UPI" at bounding box center [1037, 506] width 30 height 22
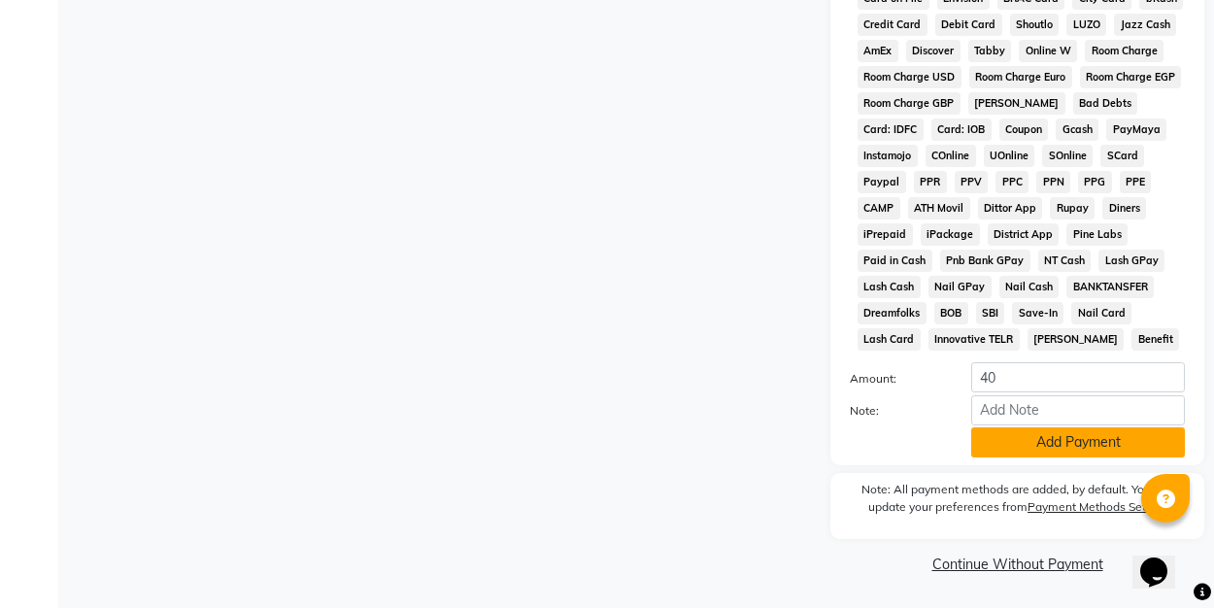
scroll to position [924, 0]
click at [1020, 448] on button "Add Payment" at bounding box center [1078, 443] width 214 height 30
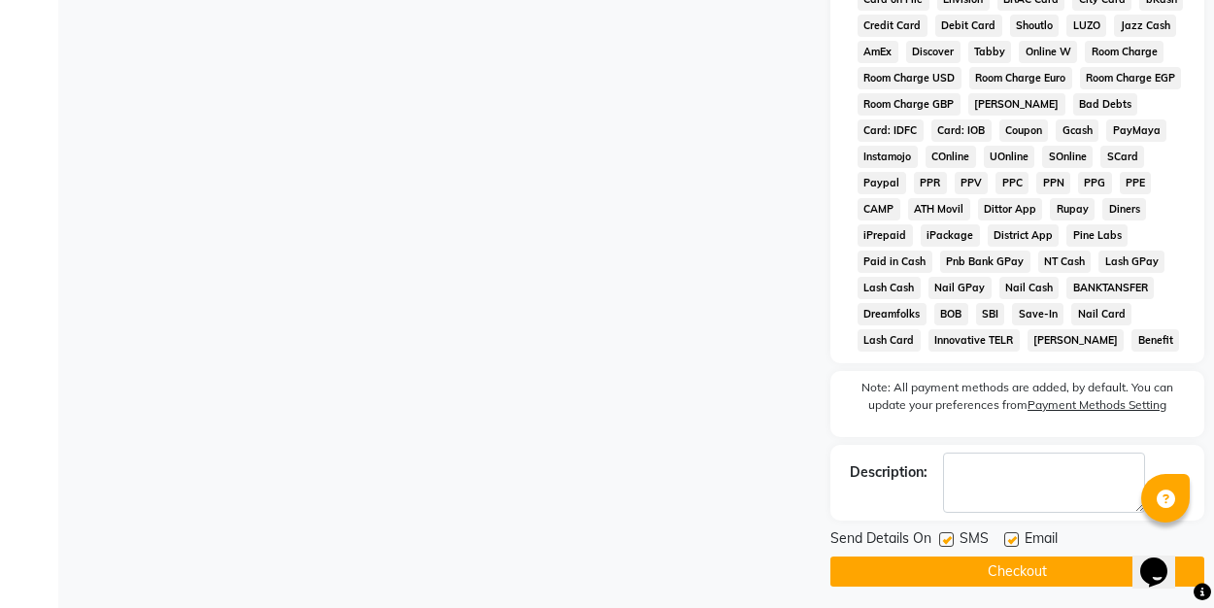
click at [1015, 530] on div "Email" at bounding box center [1038, 540] width 69 height 24
click at [1014, 543] on label at bounding box center [1011, 539] width 15 height 15
click at [1014, 543] on input "checkbox" at bounding box center [1010, 540] width 13 height 13
checkbox input "false"
click at [999, 580] on button "Checkout" at bounding box center [1017, 572] width 374 height 30
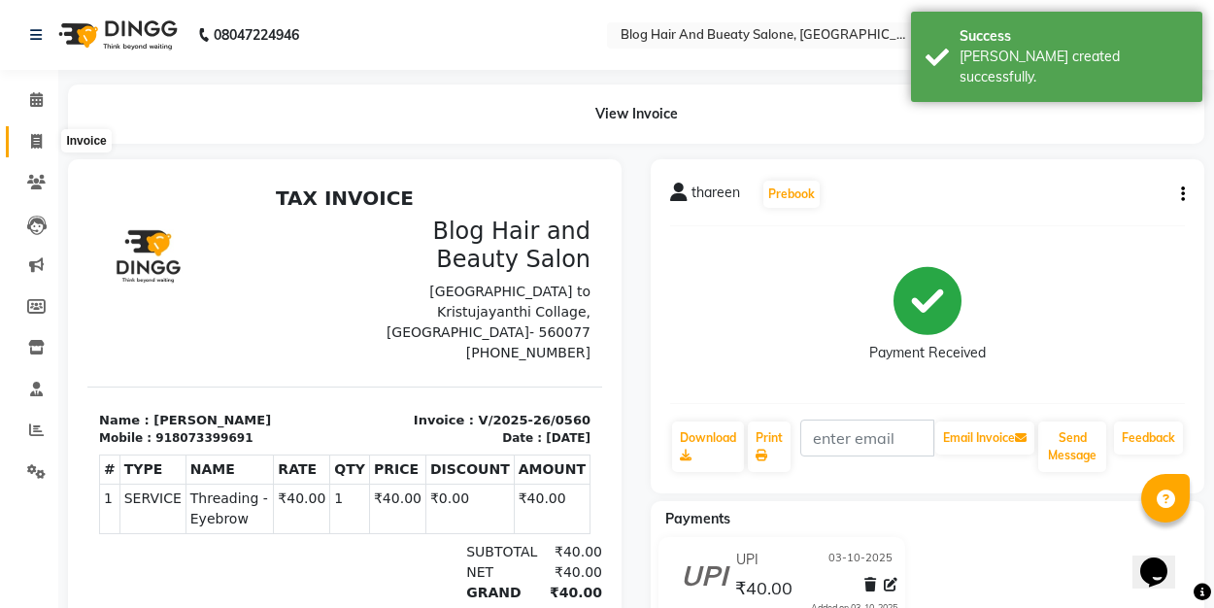
click at [33, 142] on icon at bounding box center [36, 141] width 11 height 15
select select "8741"
select select "service"
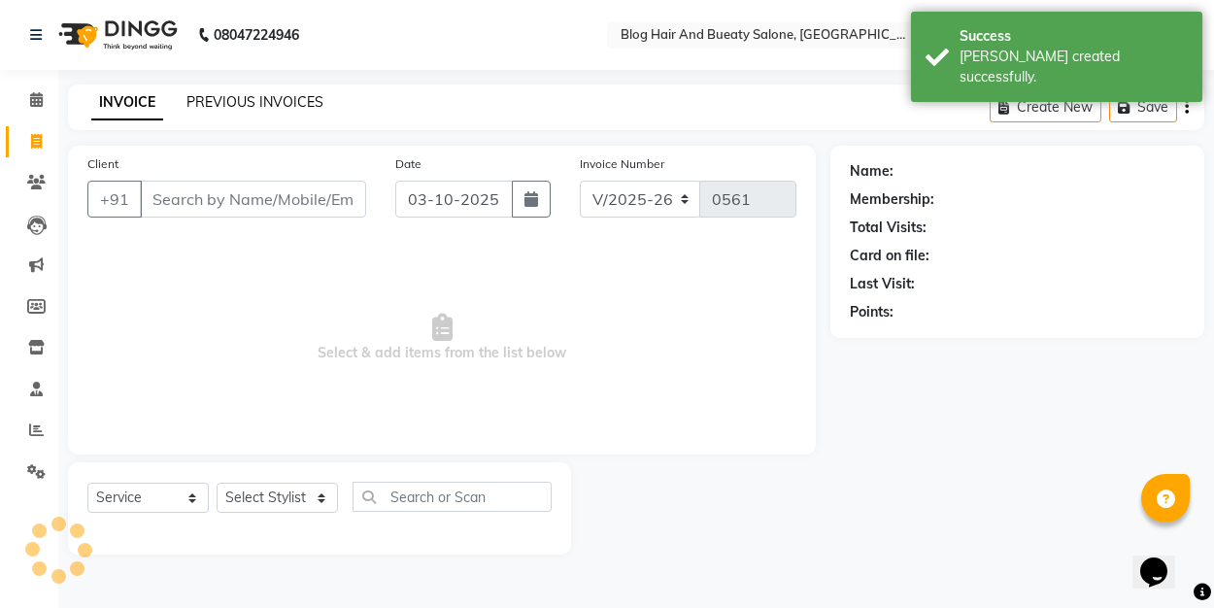
click at [229, 103] on link "PREVIOUS INVOICES" at bounding box center [254, 101] width 137 height 17
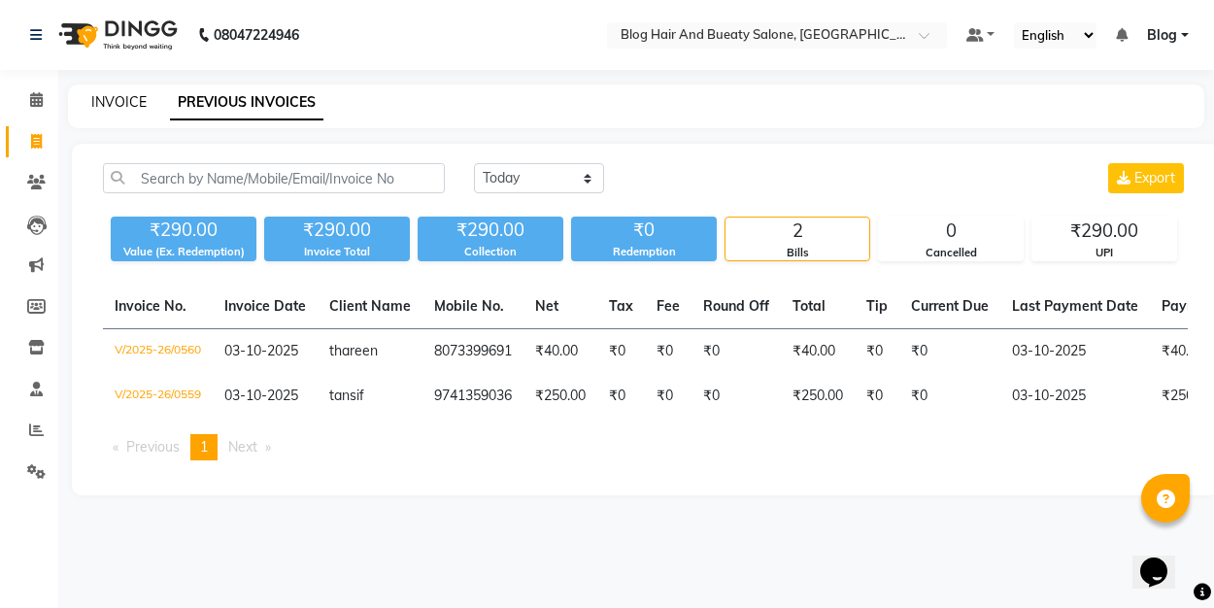
click at [112, 96] on link "INVOICE" at bounding box center [118, 101] width 55 height 17
select select "service"
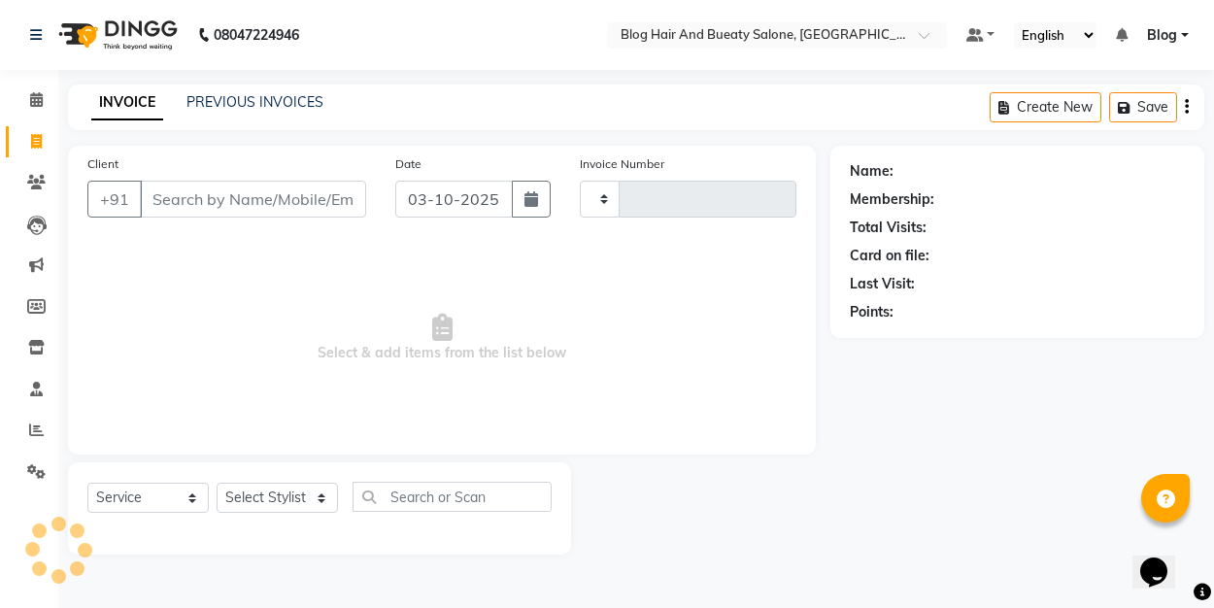
type input "0561"
select select "8741"
